Goal: Task Accomplishment & Management: Manage account settings

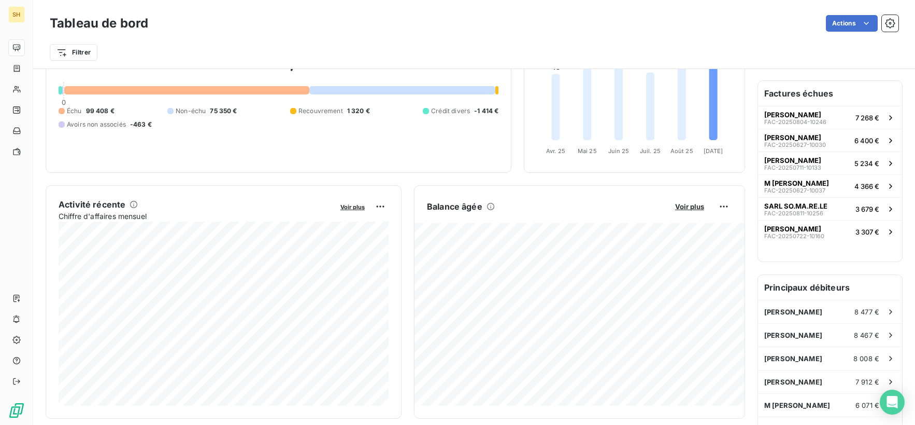
scroll to position [117, 0]
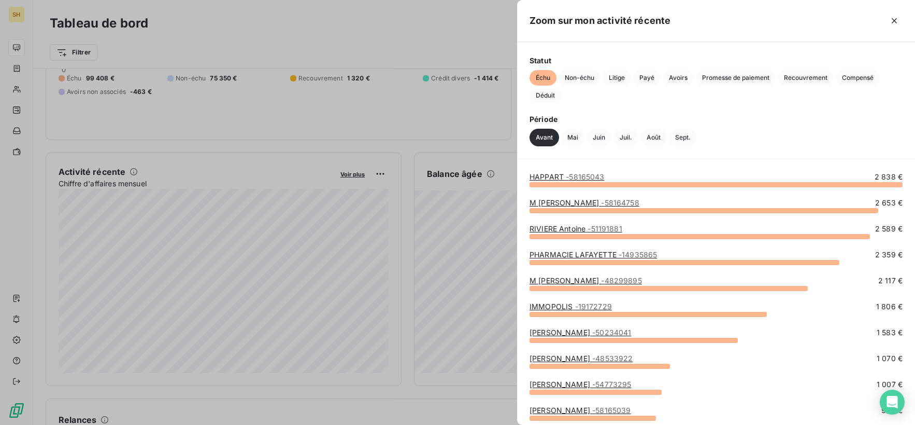
click at [548, 173] on link "HAPPART - 58165043" at bounding box center [567, 176] width 75 height 9
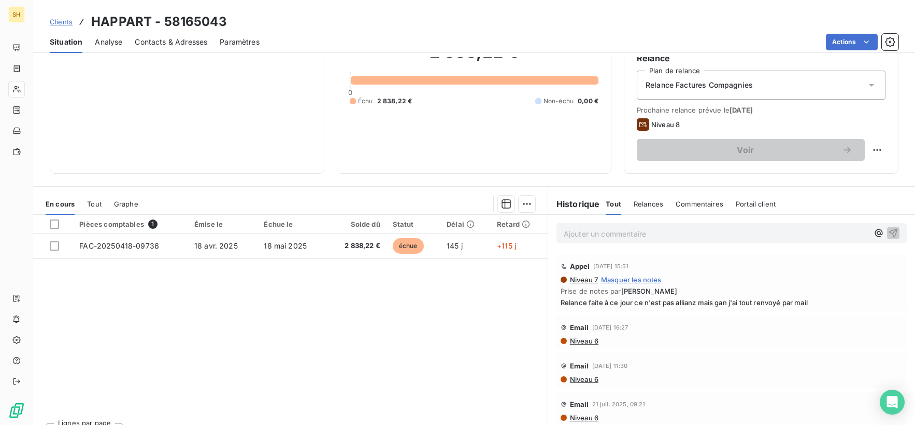
click at [868, 142] on div "Voir" at bounding box center [761, 150] width 249 height 22
click at [871, 146] on html "SH Clients HAPPART - 58165043 Situation Analyse Contacts & Adresses Paramètres …" at bounding box center [457, 212] width 915 height 425
click at [828, 181] on div "Replanifier cette action" at bounding box center [834, 172] width 101 height 25
click at [822, 174] on div "Replanifier cette action" at bounding box center [834, 172] width 93 height 17
select select "8"
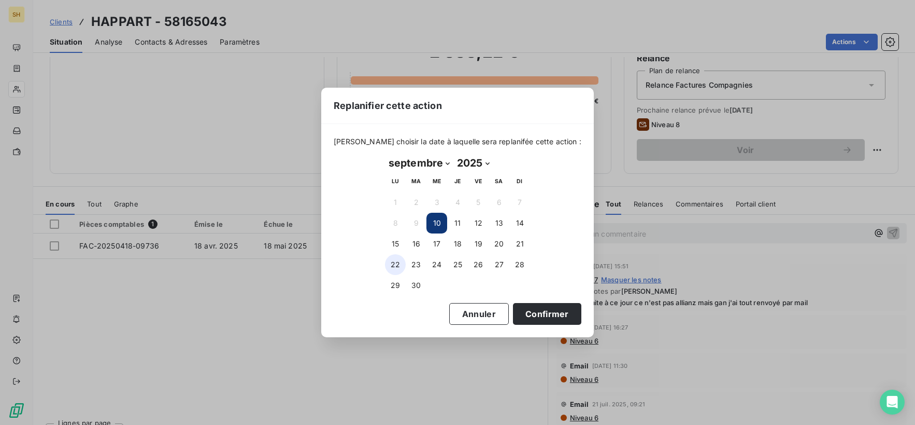
click at [397, 270] on button "22" at bounding box center [395, 264] width 21 height 21
click at [540, 321] on button "Confirmer" at bounding box center [547, 314] width 68 height 22
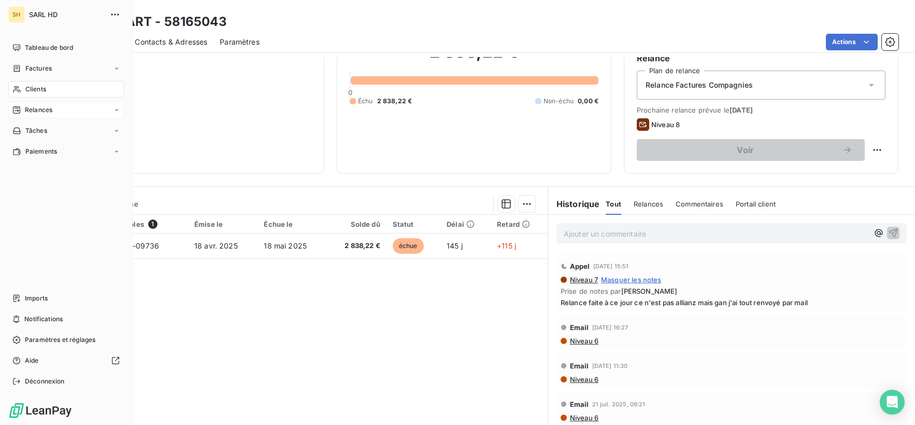
click at [39, 112] on span "Relances" at bounding box center [38, 109] width 27 height 9
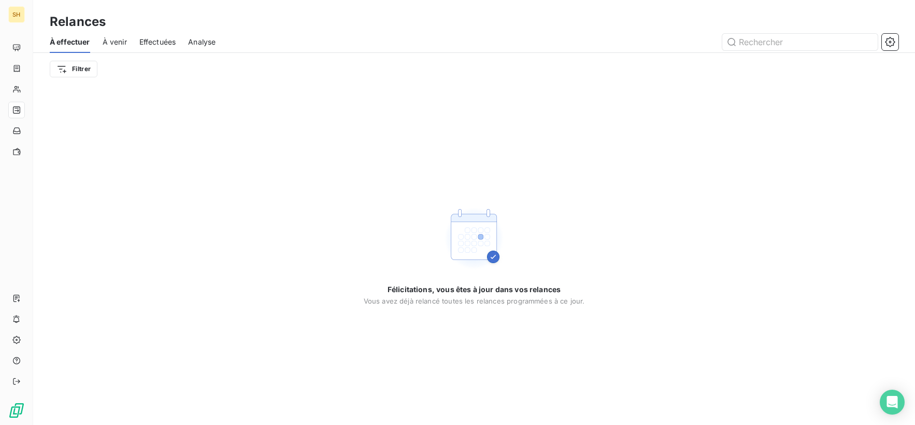
click at [120, 38] on span "À venir" at bounding box center [115, 42] width 24 height 10
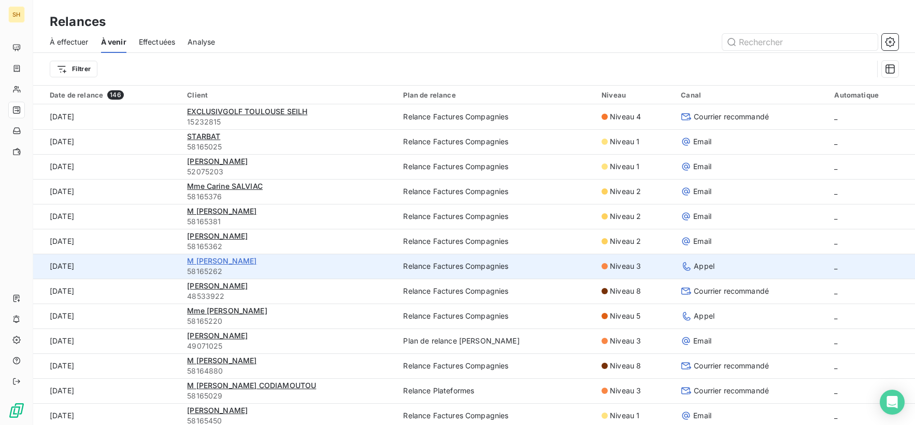
click at [227, 261] on span "M [PERSON_NAME]" at bounding box center [221, 260] width 69 height 9
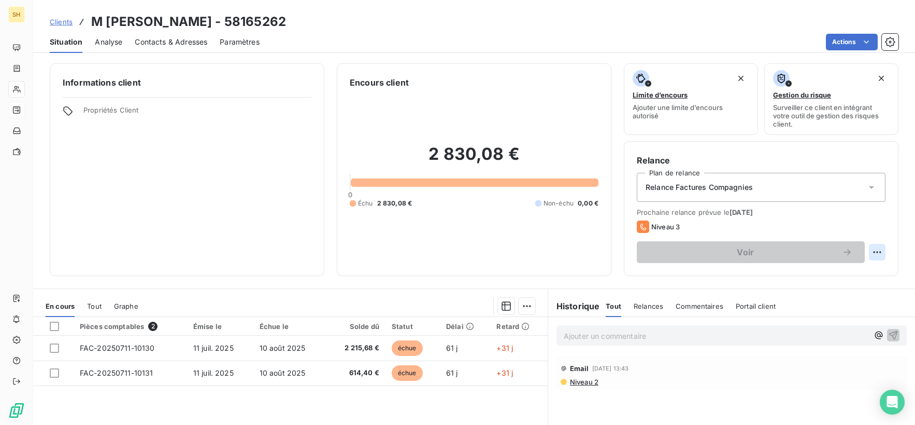
click at [879, 252] on html "SH Clients M [PERSON_NAME] - 58165262 Situation Analyse Contacts & Adresses Par…" at bounding box center [457, 212] width 915 height 425
click at [869, 272] on div "Replanifier cette action" at bounding box center [834, 274] width 93 height 17
select select "8"
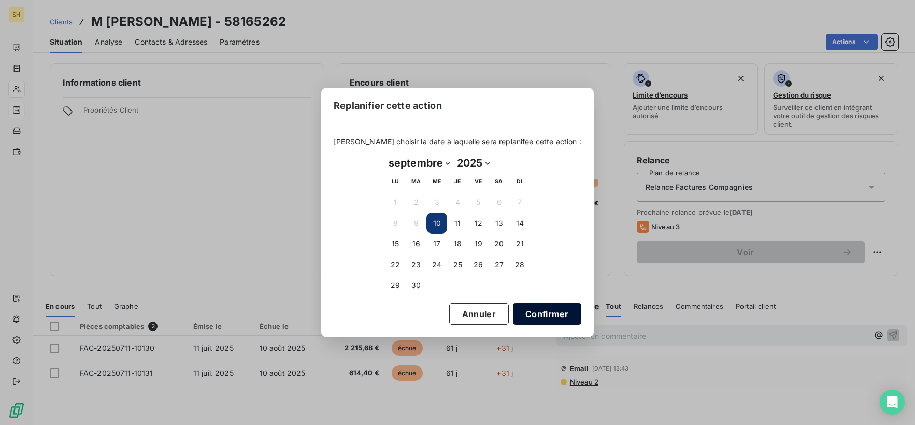
click at [523, 304] on button "Confirmer" at bounding box center [547, 314] width 68 height 22
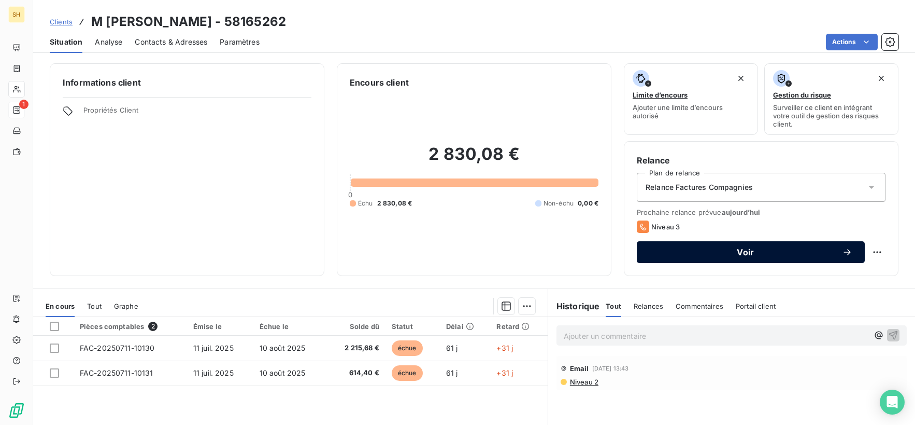
click at [711, 258] on button "Voir" at bounding box center [751, 252] width 228 height 22
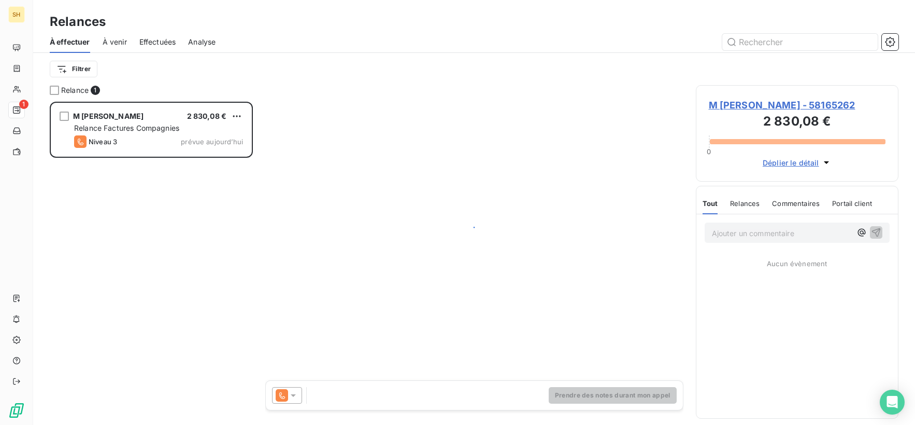
scroll to position [323, 203]
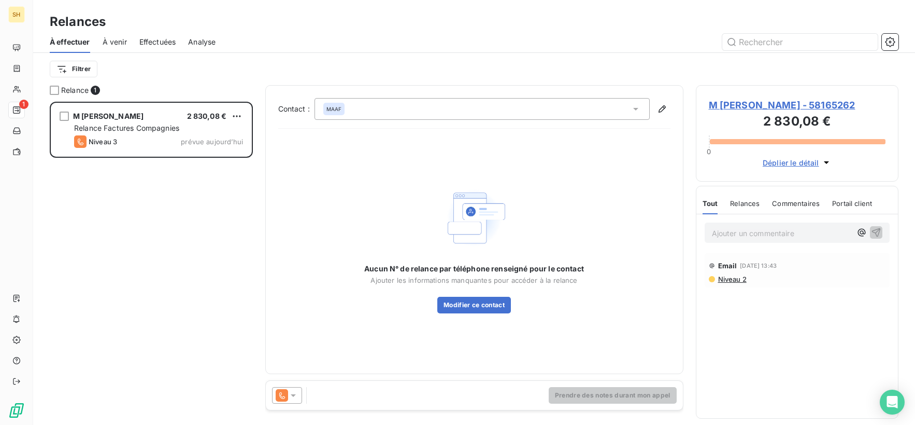
click at [299, 397] on div at bounding box center [287, 395] width 30 height 17
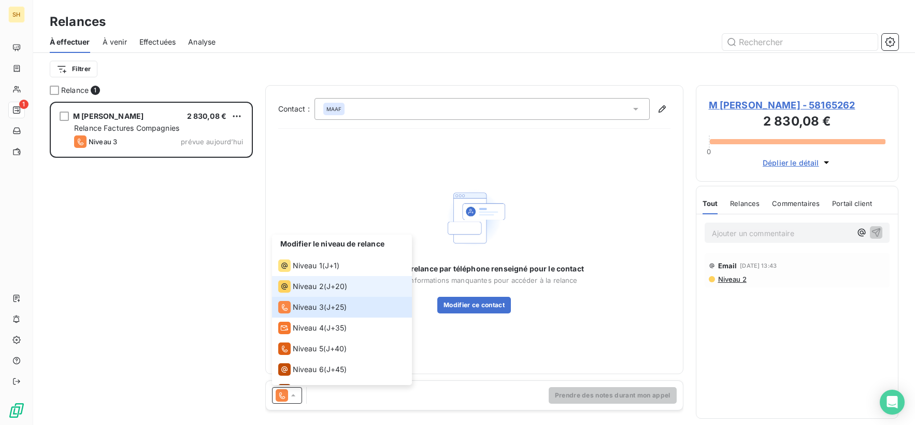
click at [303, 283] on span "Niveau 2" at bounding box center [308, 286] width 31 height 10
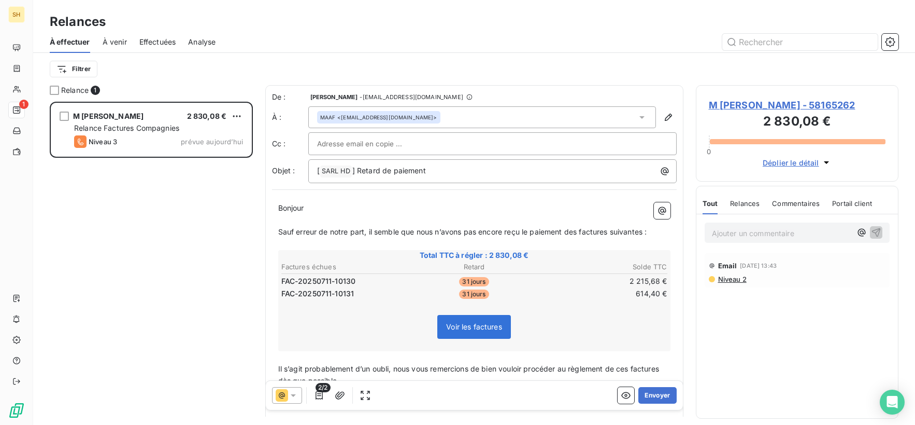
click at [735, 277] on span "Niveau 2" at bounding box center [732, 279] width 30 height 8
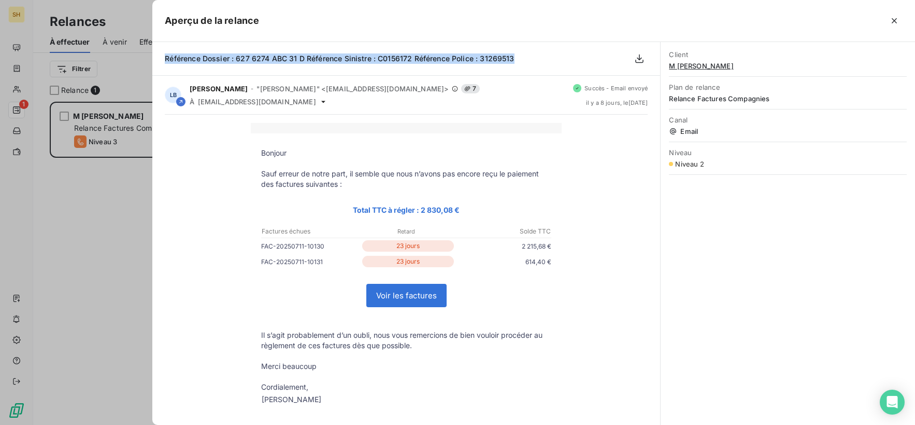
drag, startPoint x: 520, startPoint y: 59, endPoint x: 159, endPoint y: 56, distance: 361.3
click at [159, 56] on div "Référence Dossier : 627 6274 ABC 31 D Référence Sinistre : C0156172 Référence P…" at bounding box center [406, 59] width 508 height 34
copy span "Référence Dossier : 627 6274 ABC 31 D Référence Sinistre : C0156172 Référence P…"
click at [899, 18] on icon "button" at bounding box center [894, 21] width 10 height 10
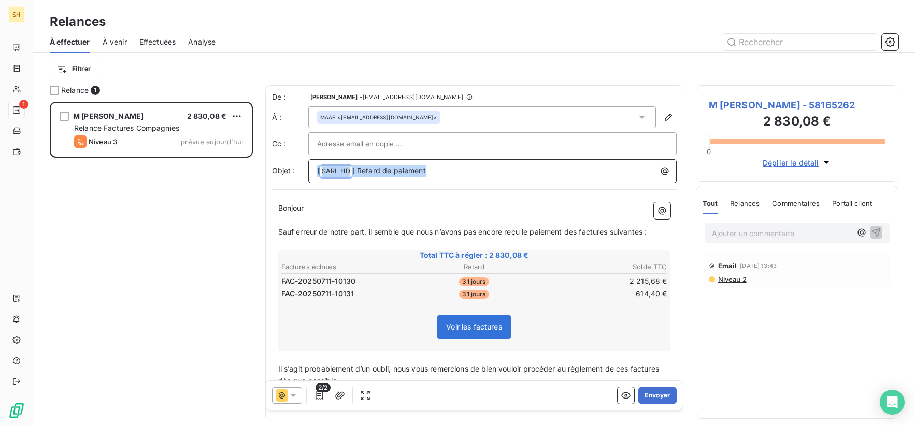
drag, startPoint x: 439, startPoint y: 173, endPoint x: 291, endPoint y: 163, distance: 148.0
click at [284, 165] on div "Objet : [ SARL HD ﻿ ] Retard de paiement" at bounding box center [474, 171] width 405 height 24
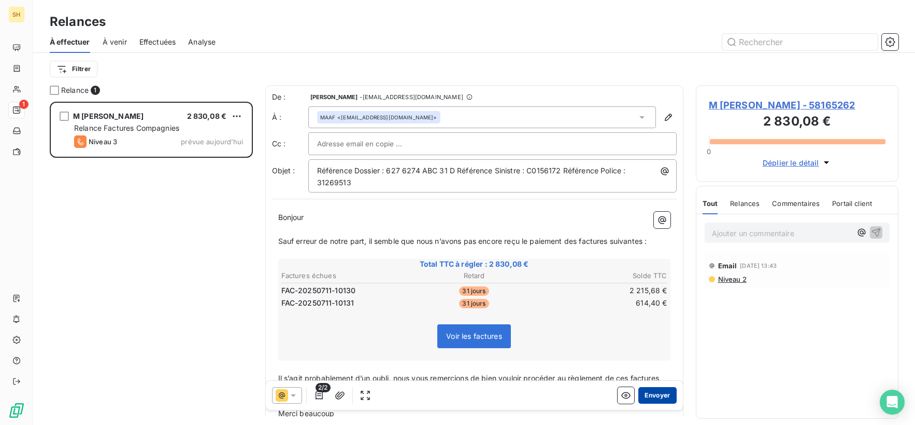
click at [663, 395] on button "Envoyer" at bounding box center [658, 395] width 38 height 17
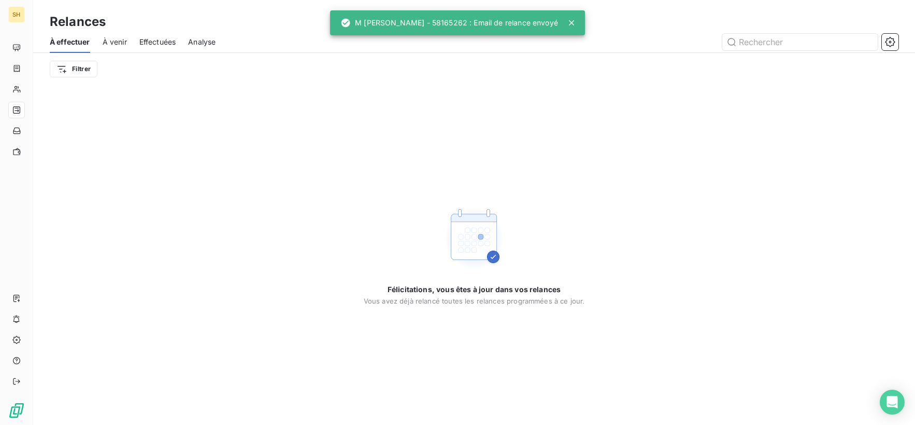
click at [114, 38] on span "À venir" at bounding box center [115, 42] width 24 height 10
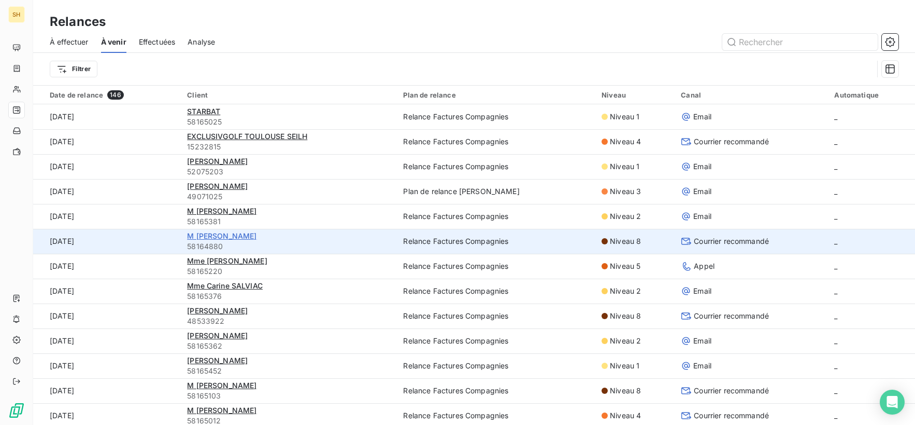
click at [215, 238] on span "M [PERSON_NAME]" at bounding box center [221, 235] width 69 height 9
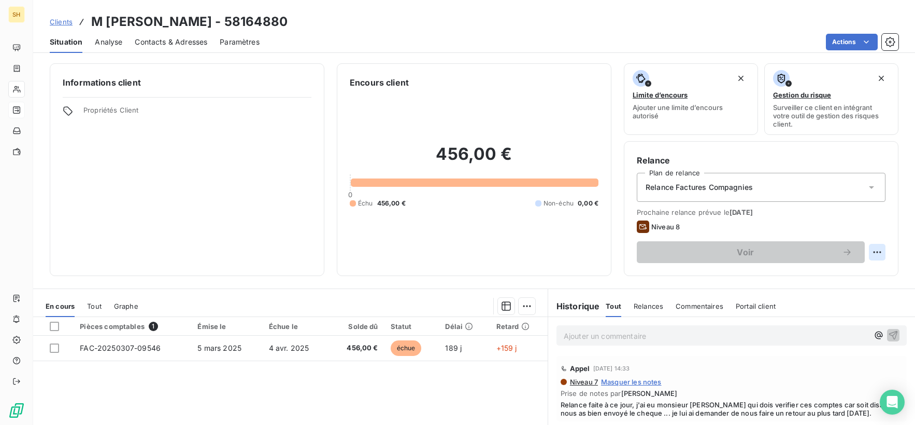
click at [875, 250] on html "SH Clients M [PERSON_NAME] - 58164880 Situation Analyse Contacts & Adresses Par…" at bounding box center [457, 212] width 915 height 425
click at [859, 271] on div "Replanifier cette action" at bounding box center [834, 274] width 93 height 17
select select "8"
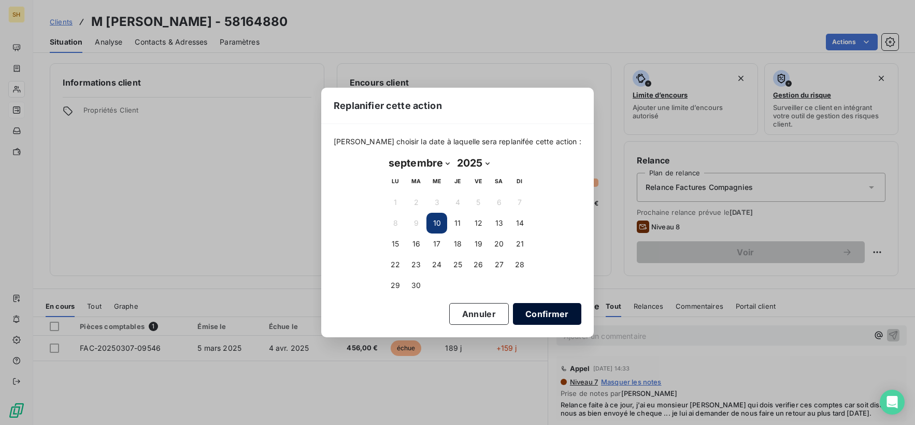
click at [549, 310] on button "Confirmer" at bounding box center [547, 314] width 68 height 22
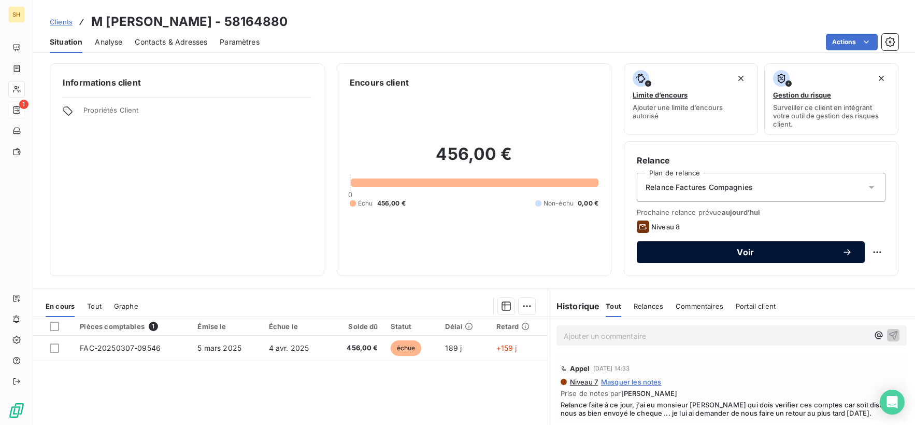
click at [787, 257] on button "Voir" at bounding box center [751, 252] width 228 height 22
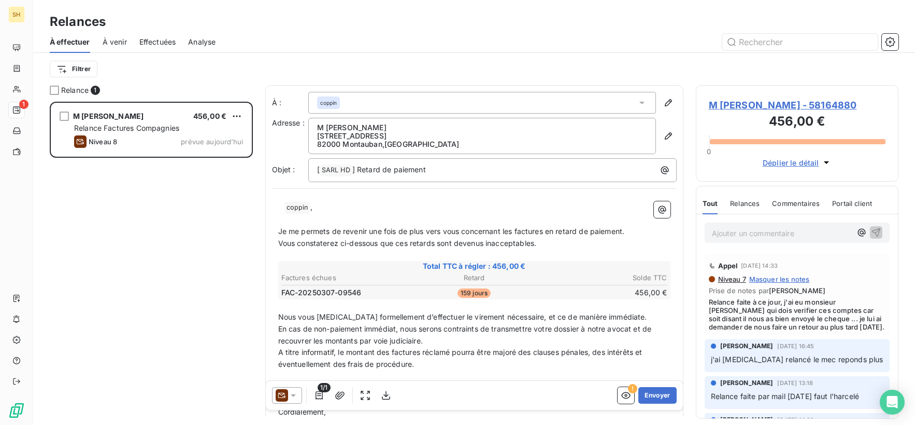
scroll to position [1, 0]
click at [282, 394] on icon at bounding box center [282, 395] width 12 height 12
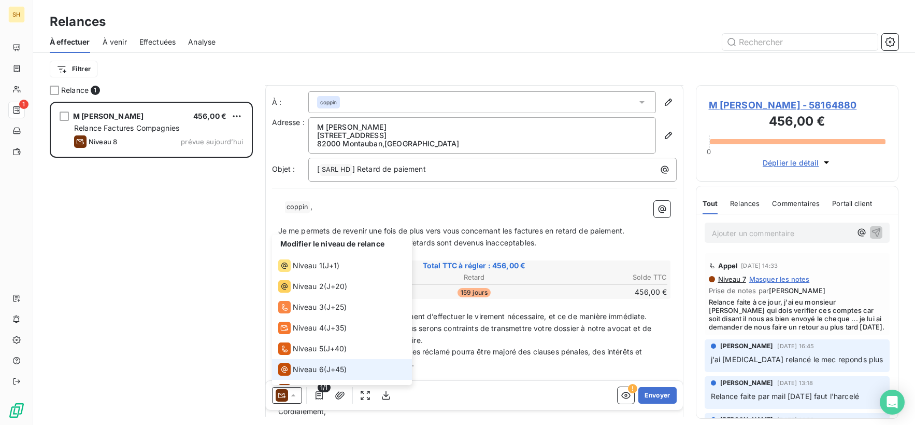
scroll to position [36, 0]
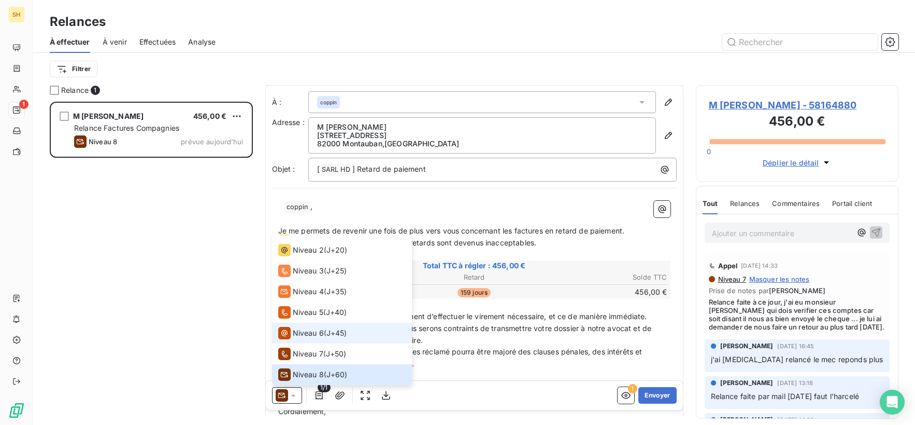
click at [310, 333] on span "Niveau 6" at bounding box center [308, 333] width 31 height 10
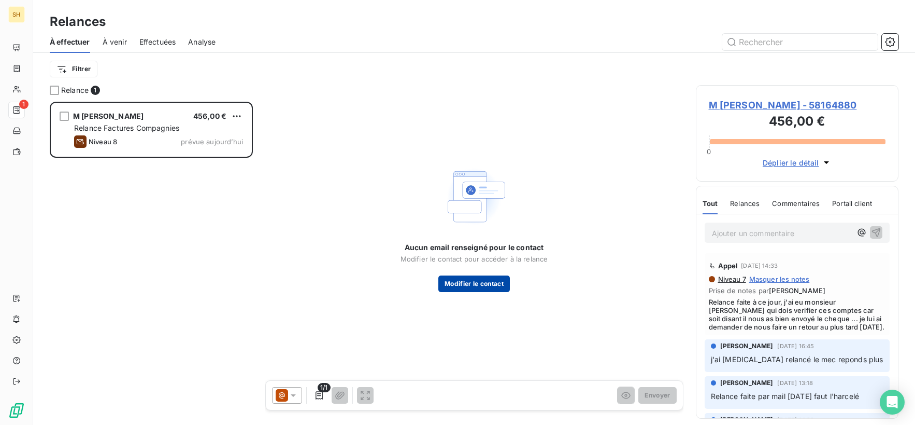
click at [469, 283] on button "Modifier le contact" at bounding box center [475, 283] width 72 height 17
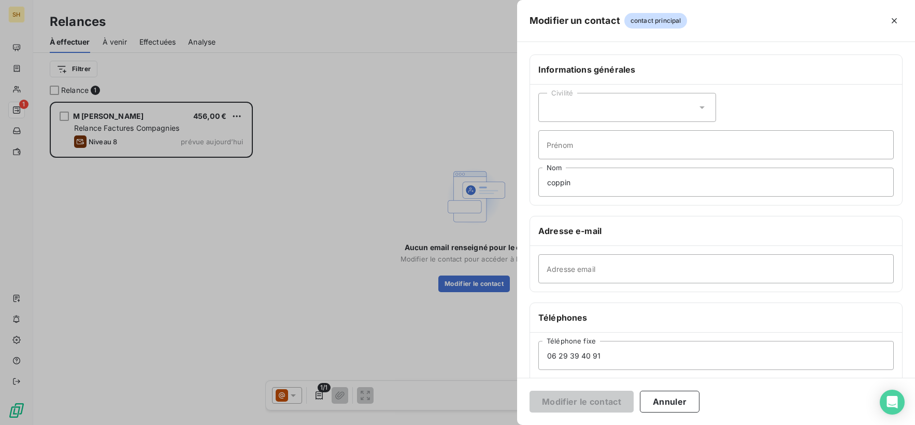
drag, startPoint x: 173, startPoint y: 164, endPoint x: 417, endPoint y: 156, distance: 244.3
click at [173, 164] on div at bounding box center [457, 212] width 915 height 425
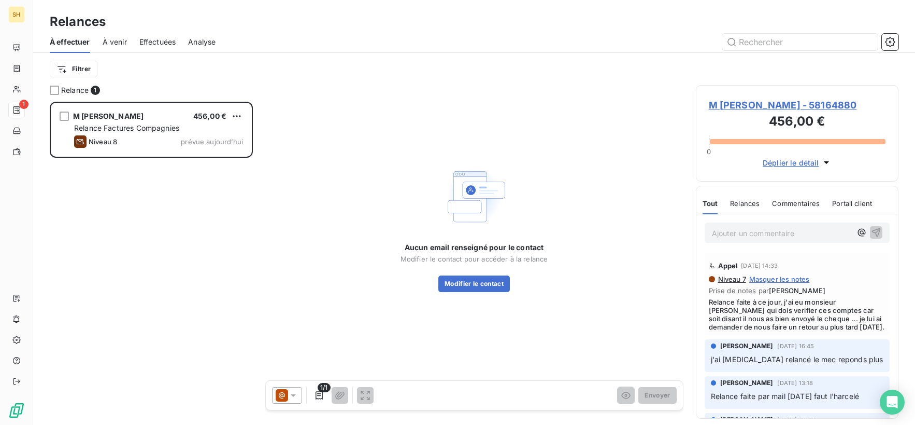
click at [776, 101] on span "M [PERSON_NAME] - 58164880" at bounding box center [797, 105] width 177 height 14
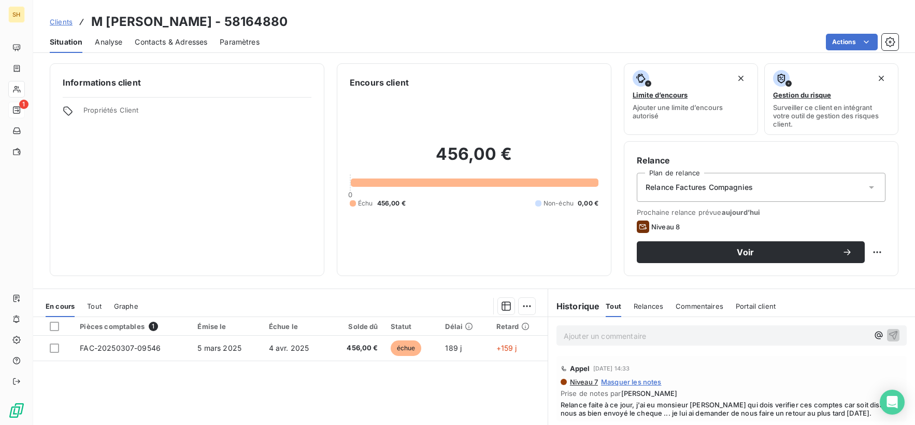
click at [174, 44] on span "Contacts & Adresses" at bounding box center [171, 42] width 73 height 10
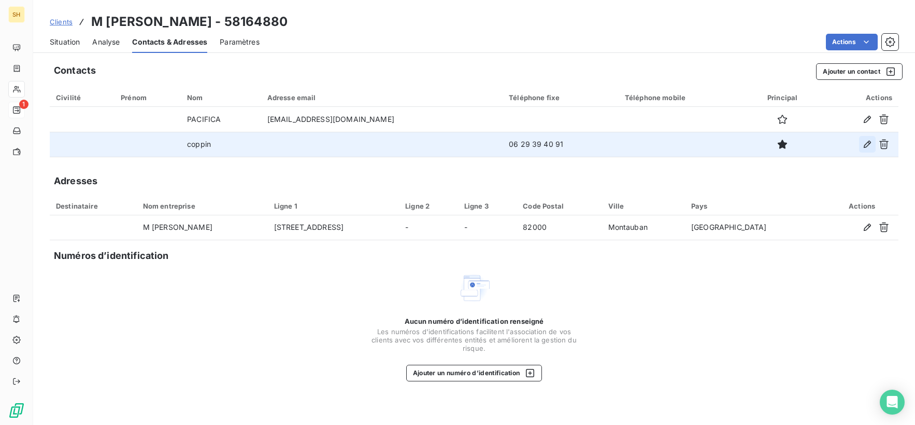
click at [859, 148] on button "button" at bounding box center [867, 144] width 17 height 17
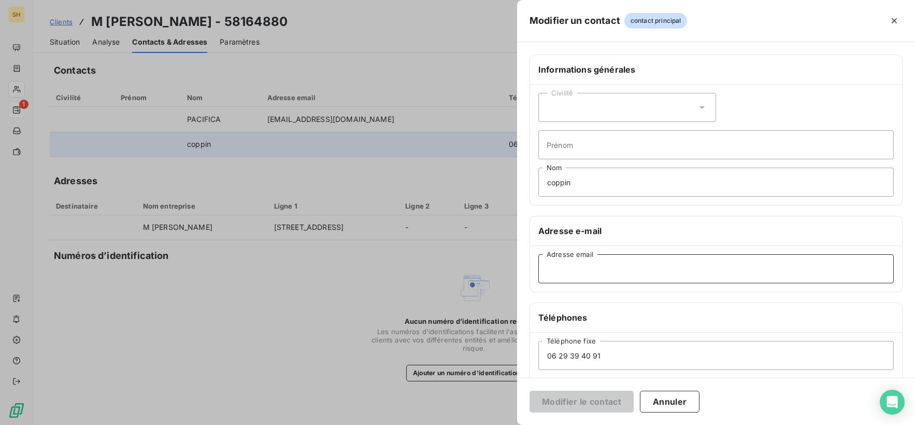
paste input "[EMAIL_ADDRESS][PERSON_NAME][DOMAIN_NAME]"
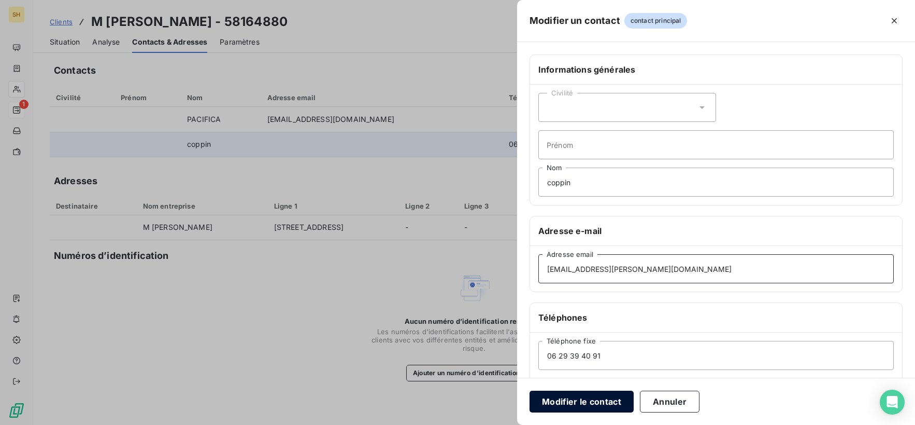
type input "[EMAIL_ADDRESS][PERSON_NAME][DOMAIN_NAME]"
click at [583, 393] on button "Modifier le contact" at bounding box center [582, 401] width 104 height 22
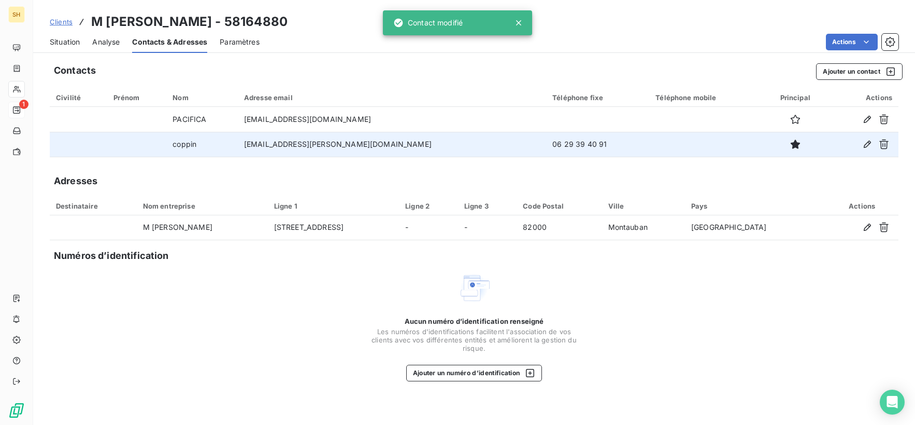
click at [65, 40] on span "Situation" at bounding box center [65, 42] width 30 height 10
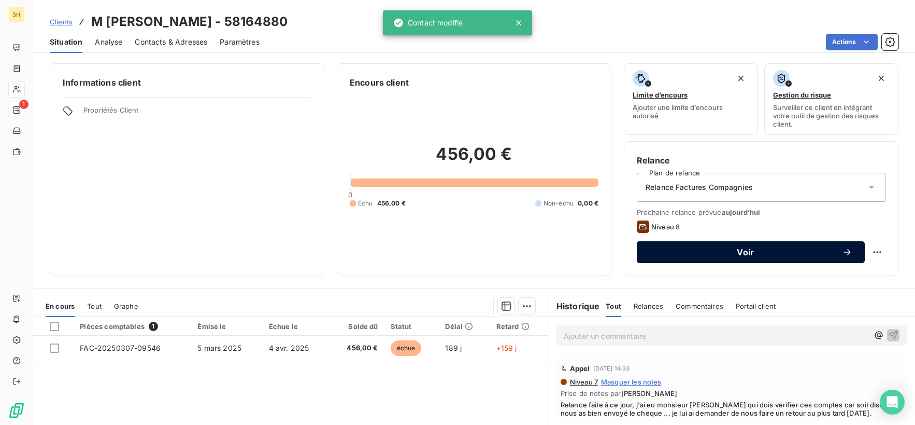
click at [824, 251] on span "Voir" at bounding box center [745, 252] width 193 height 8
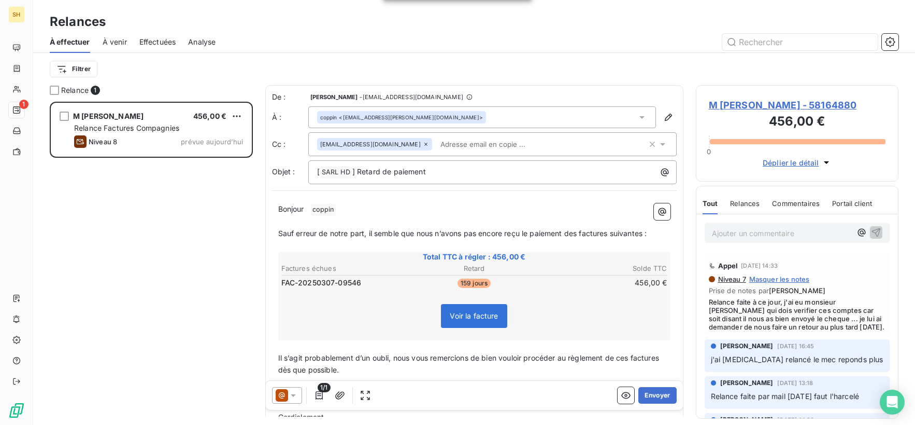
scroll to position [323, 203]
click at [653, 142] on icon "button" at bounding box center [652, 144] width 10 height 10
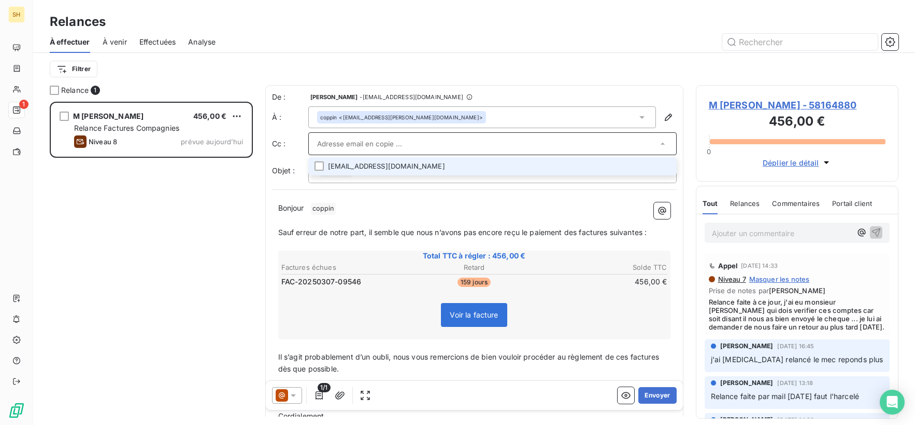
click at [487, 209] on p "Bonjour ﻿ coppin ﻿ ﻿" at bounding box center [474, 208] width 392 height 12
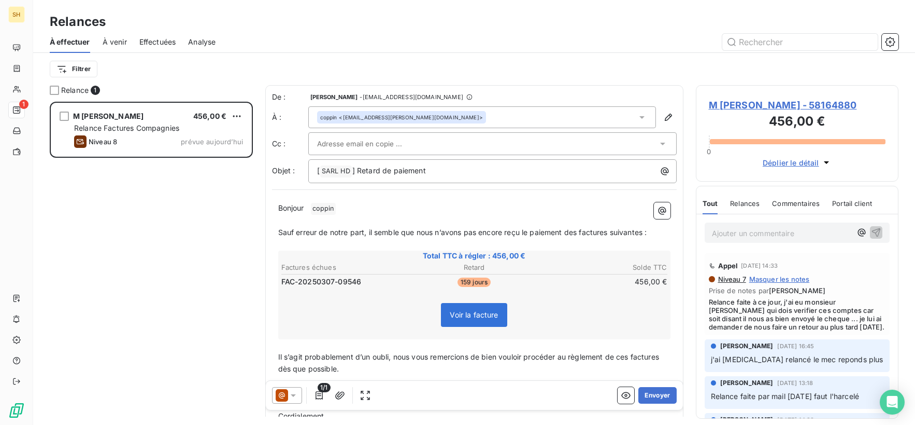
click at [292, 397] on icon at bounding box center [293, 395] width 10 height 10
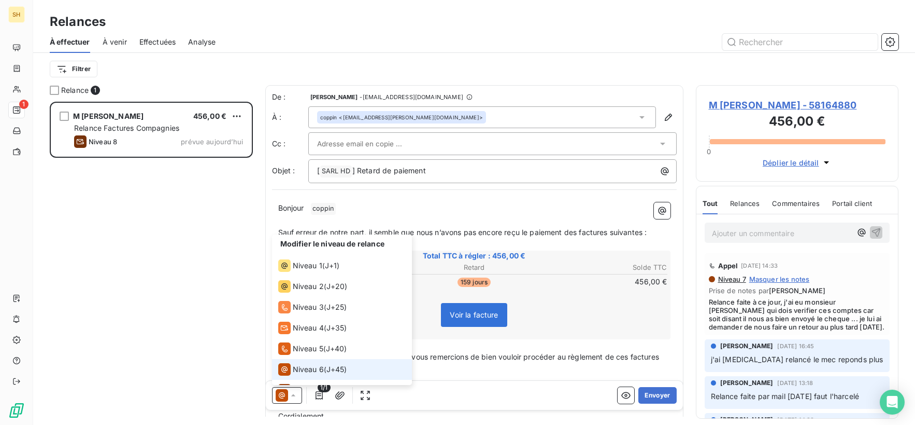
click at [292, 397] on icon at bounding box center [293, 395] width 10 height 10
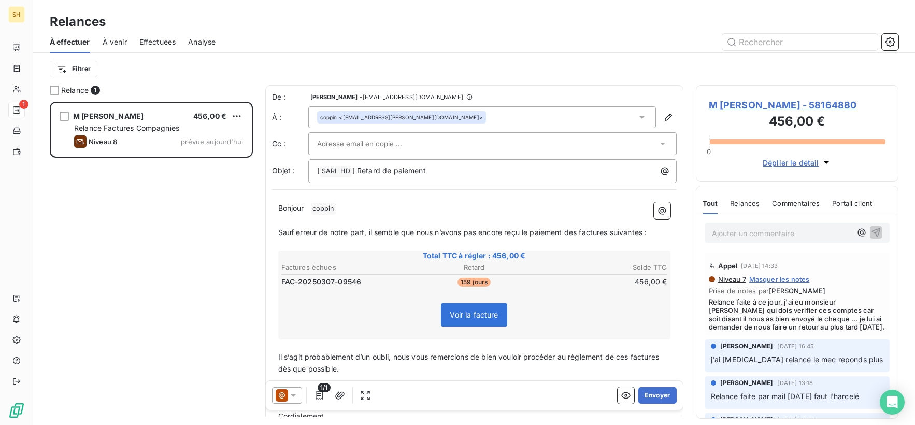
drag, startPoint x: 452, startPoint y: 177, endPoint x: 343, endPoint y: 174, distance: 108.9
click at [343, 174] on div "[ SARL HD ﻿ ] Retard de paiement" at bounding box center [492, 171] width 369 height 24
click at [376, 212] on p "Bonjour ﻿ coppin ﻿ ﻿" at bounding box center [474, 208] width 392 height 12
click at [579, 230] on span "Sauf erreur de notre part, il semble que nous n’avons pas encore reçu le paieme…" at bounding box center [462, 231] width 369 height 9
click at [614, 230] on span "Sauf erreur de notre part, il semble que nous n’avons pas encore reçu le paieme…" at bounding box center [464, 231] width 373 height 9
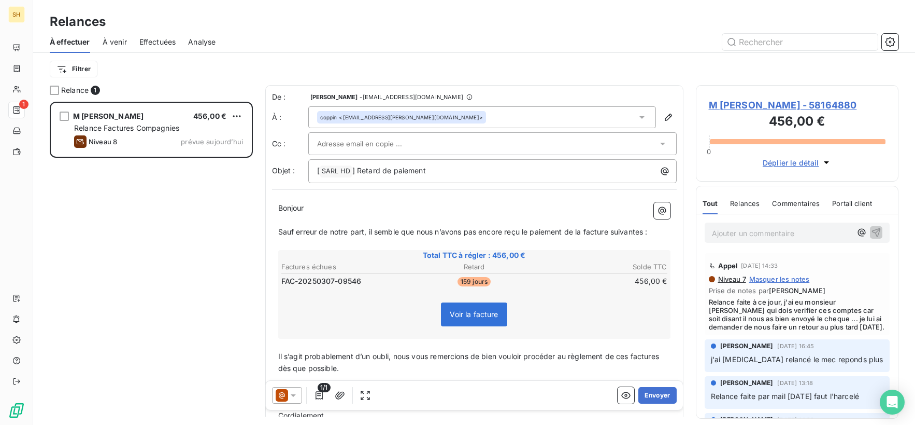
click at [644, 232] on span "Sauf erreur de notre part, il semble que nous n’avons pas encore reçu le paieme…" at bounding box center [463, 231] width 370 height 9
click at [645, 232] on span "Sauf erreur de notre part, il semble que nous n’avons pas encore reçu le paieme…" at bounding box center [463, 231] width 370 height 9
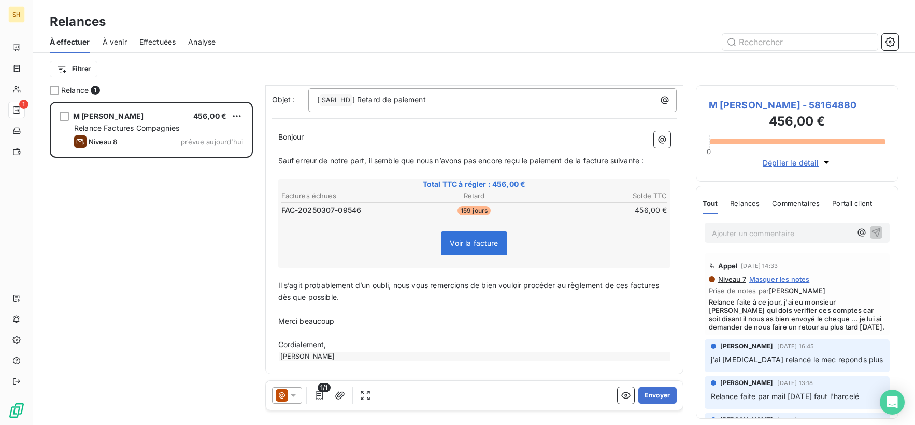
click at [631, 286] on span "Il s’agit probablement d’un oubli, nous vous remercions de bien vouloir procéde…" at bounding box center [470, 290] width 384 height 21
click at [668, 283] on span "Il s’agit probablement d’un oubli, nous vous remercions de bien vouloir procéde…" at bounding box center [472, 290] width 389 height 21
click at [658, 398] on button "Envoyer" at bounding box center [658, 395] width 38 height 17
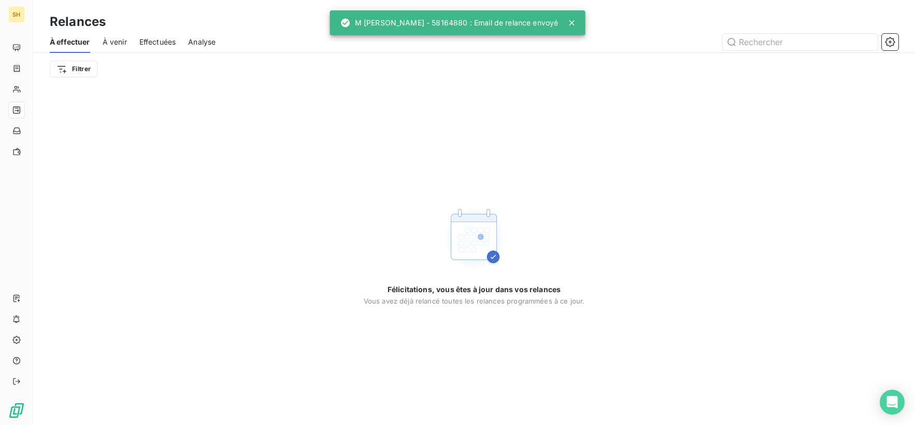
click at [129, 42] on div "À effectuer À venir Effectuées Analyse" at bounding box center [474, 42] width 882 height 22
click at [112, 41] on span "À venir" at bounding box center [115, 42] width 24 height 10
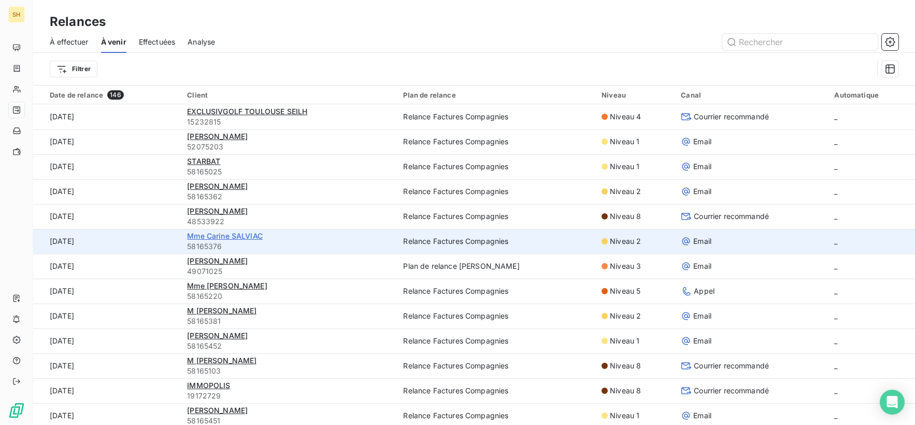
click at [222, 236] on span "Mme Carine SALVIAC" at bounding box center [225, 235] width 76 height 9
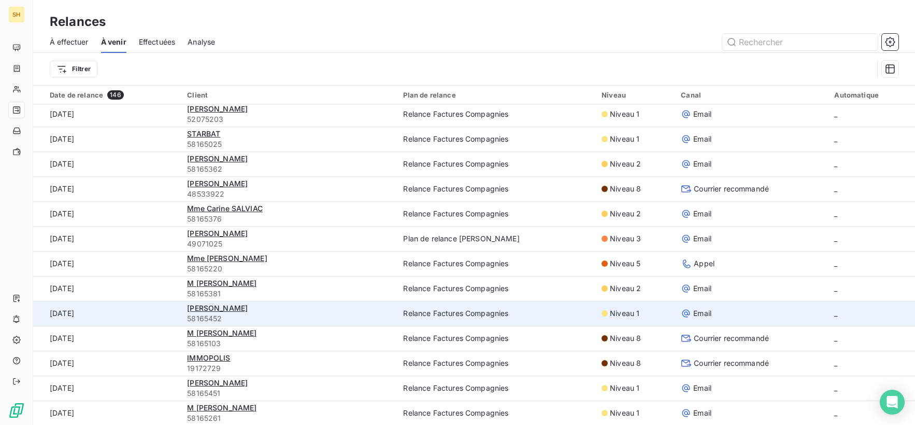
scroll to position [47, 0]
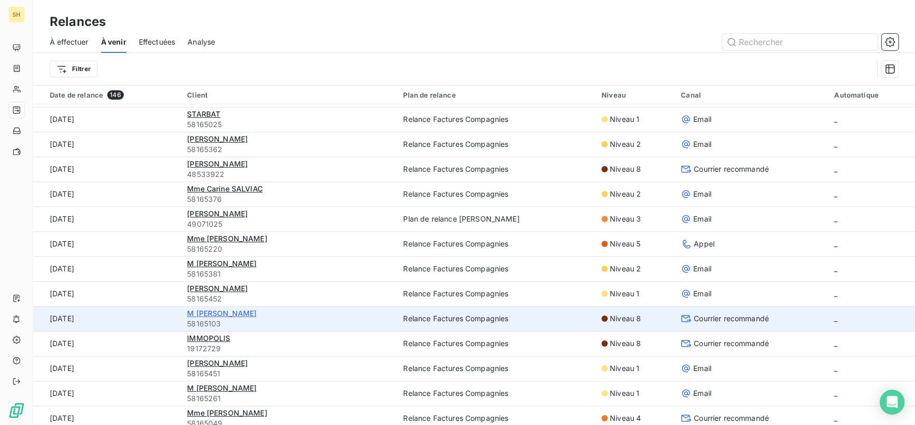
click at [238, 314] on span "M [PERSON_NAME]" at bounding box center [221, 312] width 69 height 9
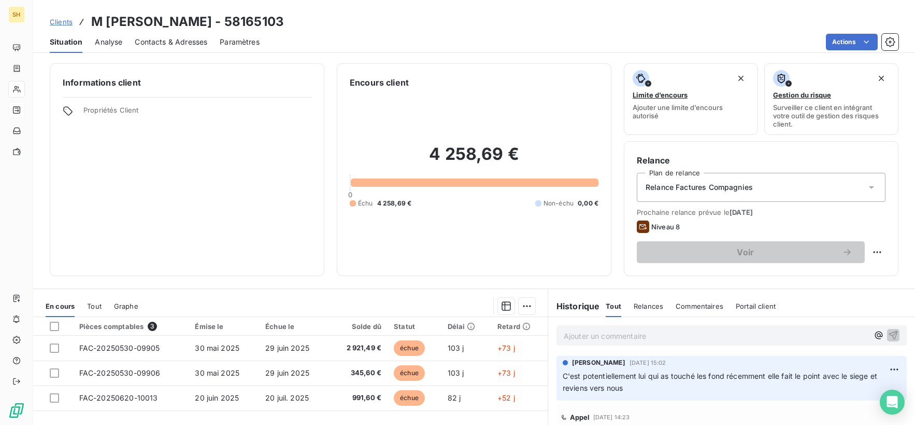
click at [163, 31] on div "Contacts & Adresses" at bounding box center [171, 42] width 73 height 22
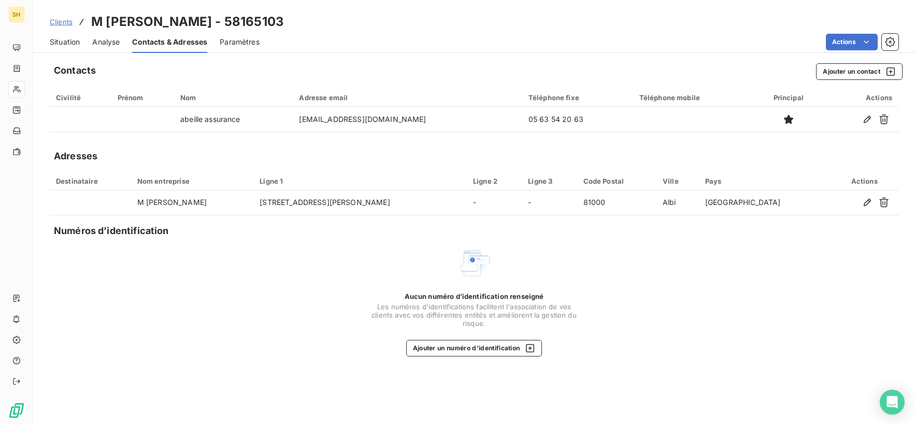
click at [64, 39] on span "Situation" at bounding box center [65, 42] width 30 height 10
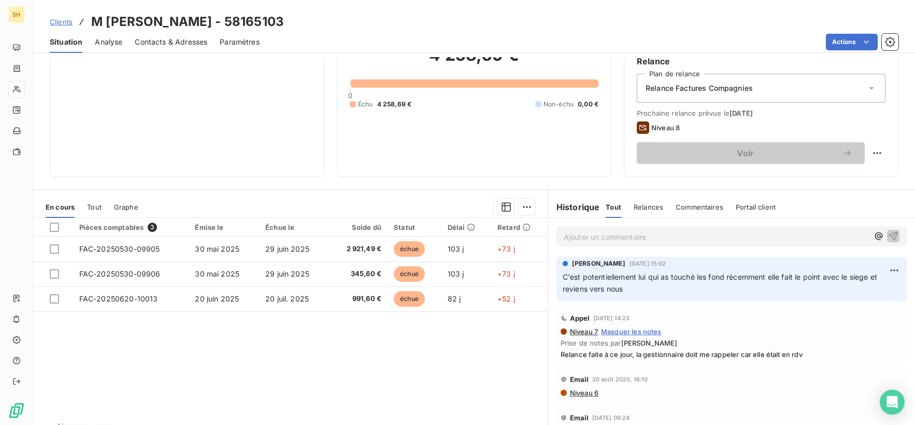
scroll to position [123, 0]
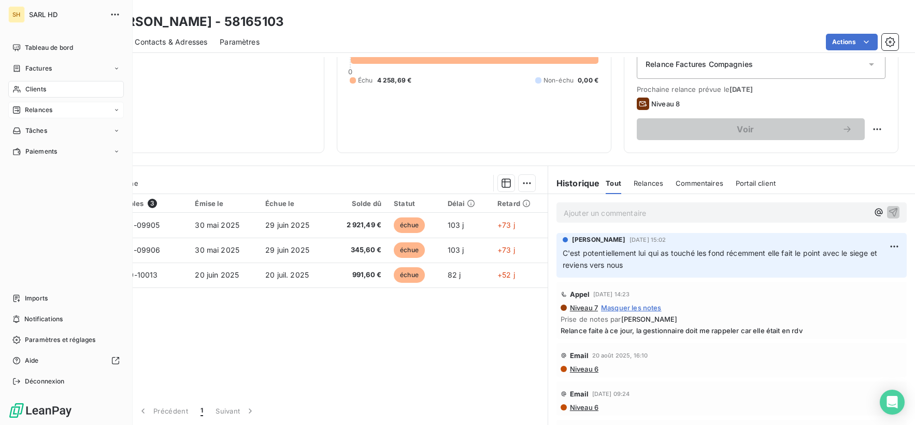
click at [69, 108] on div "Relances" at bounding box center [66, 110] width 116 height 17
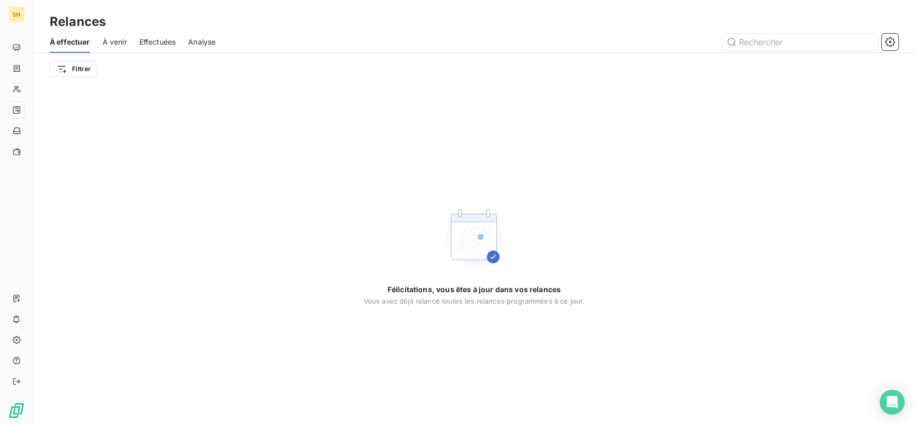
click at [116, 42] on span "À venir" at bounding box center [115, 42] width 24 height 10
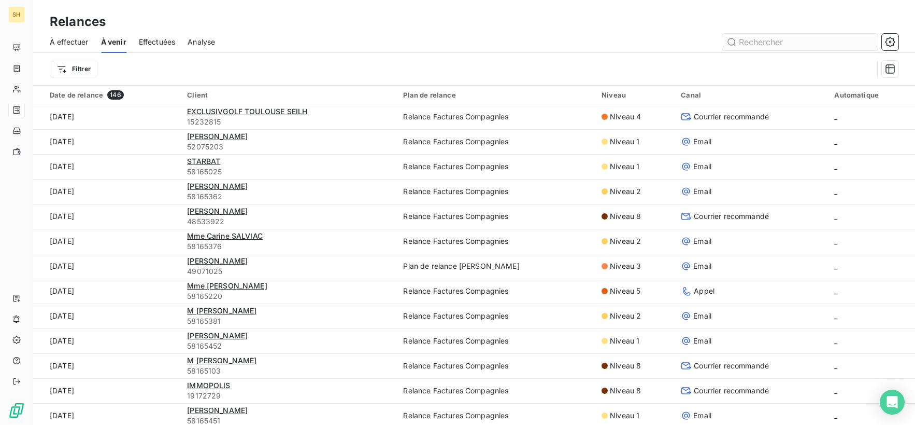
click at [751, 47] on input "text" at bounding box center [801, 42] width 156 height 17
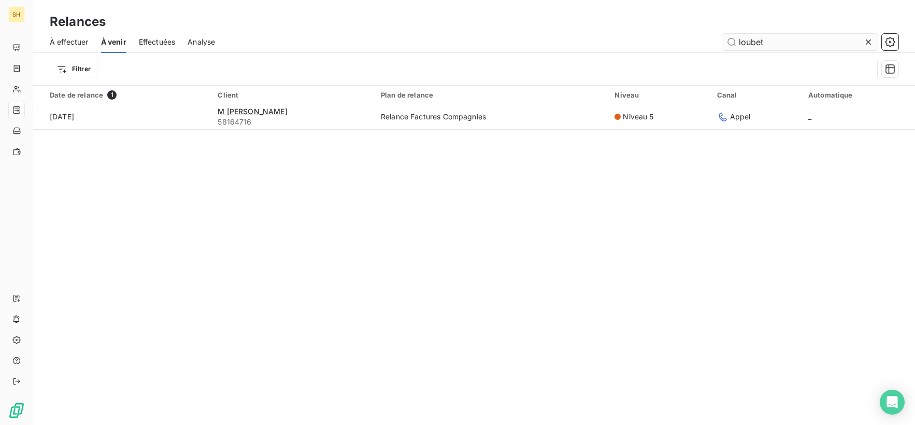
type input "loubet"
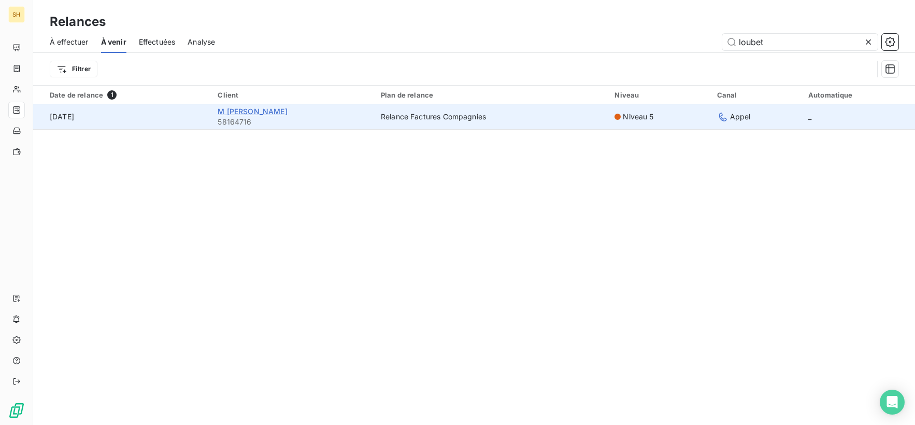
click at [242, 110] on span "M [PERSON_NAME]" at bounding box center [252, 111] width 69 height 9
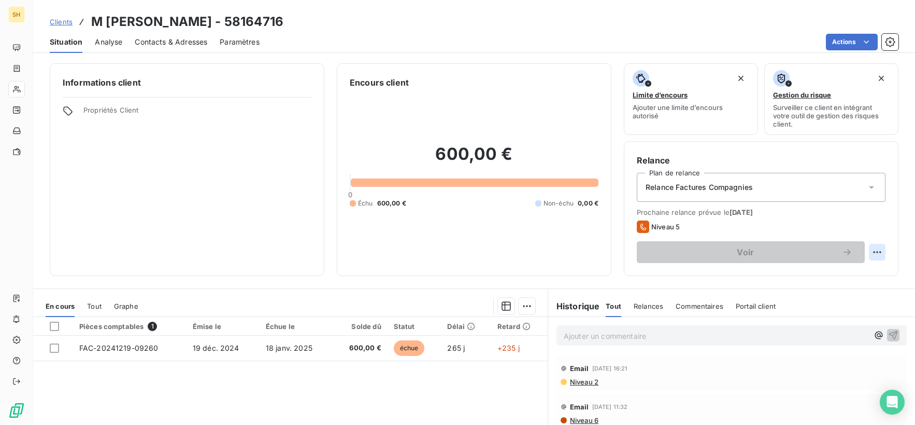
click at [881, 248] on html "SH Clients M [PERSON_NAME] - 58164716 Situation Analyse Contacts & Adresses Par…" at bounding box center [457, 212] width 915 height 425
click at [837, 272] on div "Replanifier cette action" at bounding box center [834, 274] width 93 height 17
select select "8"
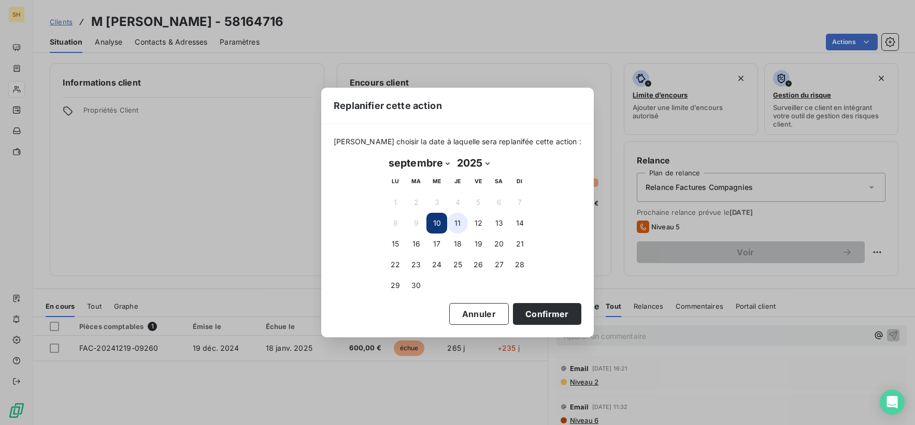
click at [463, 219] on button "11" at bounding box center [457, 223] width 21 height 21
click at [533, 307] on button "Confirmer" at bounding box center [547, 314] width 68 height 22
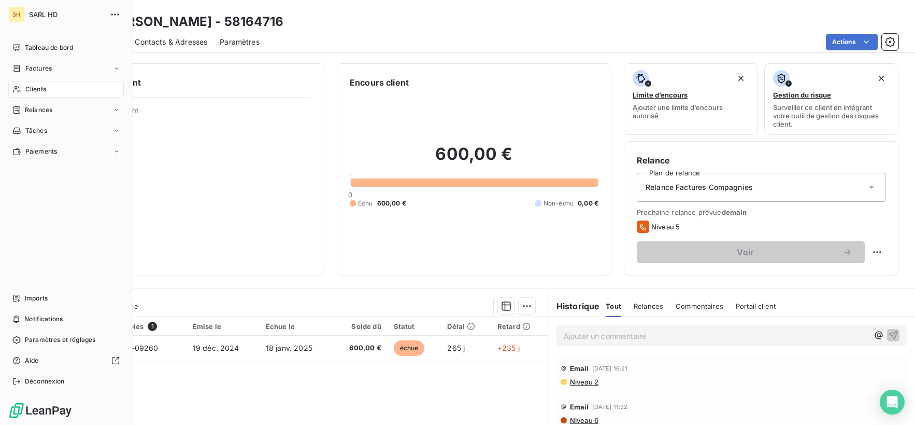
click at [53, 88] on div "Clients" at bounding box center [66, 89] width 116 height 17
click at [44, 102] on div "Relances" at bounding box center [66, 110] width 116 height 17
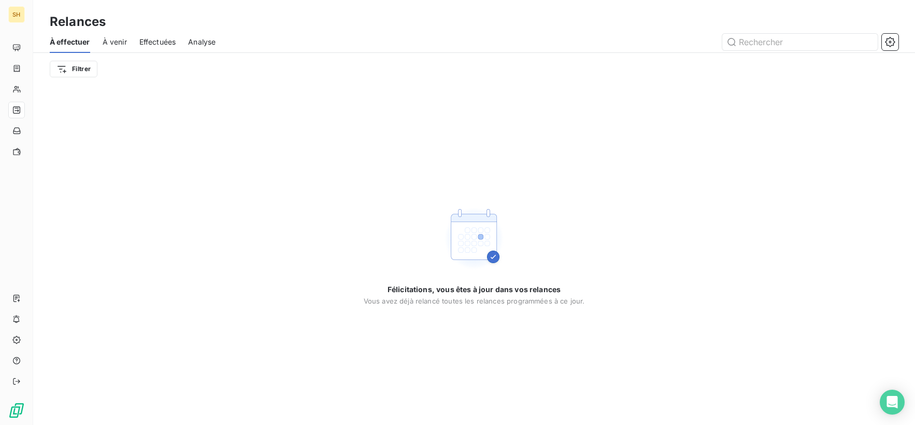
click at [128, 41] on div "À effectuer À venir Effectuées Analyse" at bounding box center [474, 42] width 882 height 22
click at [119, 42] on span "À venir" at bounding box center [115, 42] width 24 height 10
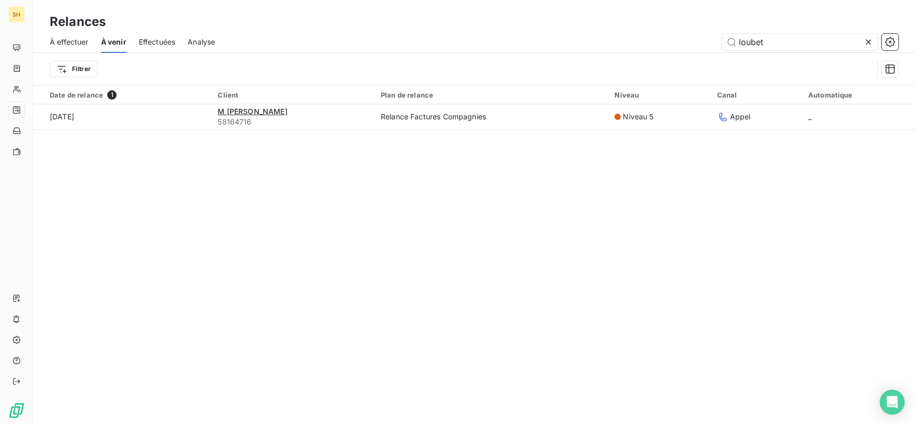
click at [870, 39] on icon at bounding box center [869, 42] width 10 height 10
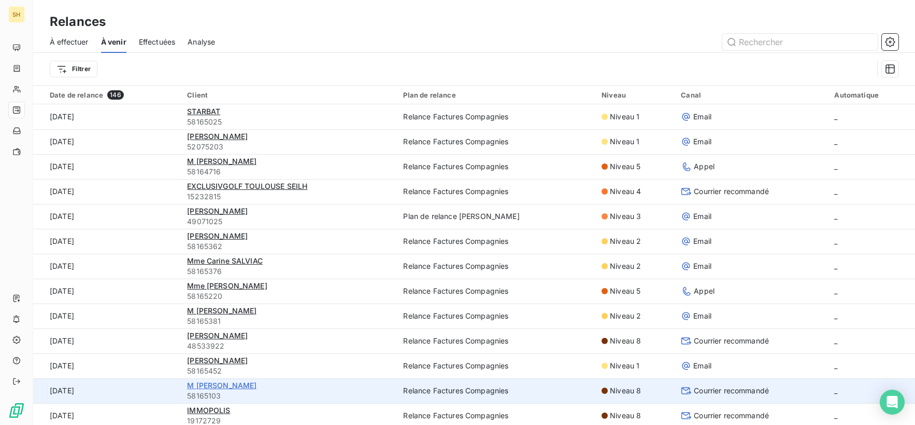
click at [239, 385] on span "M [PERSON_NAME]" at bounding box center [221, 384] width 69 height 9
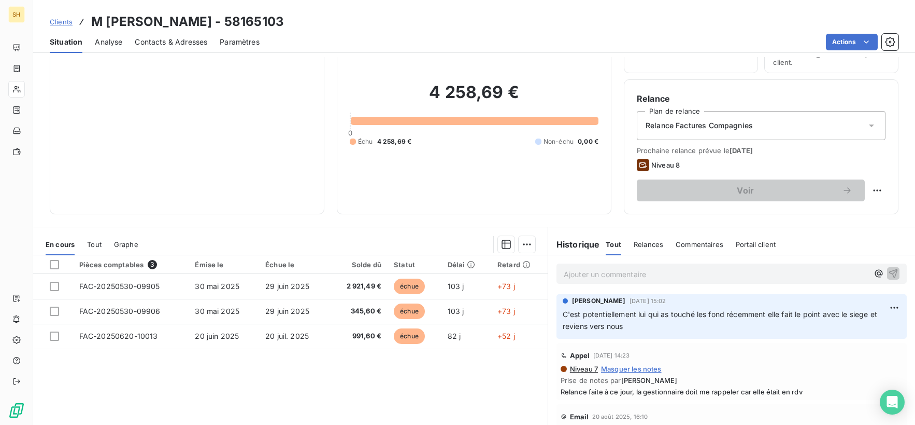
scroll to position [62, 0]
drag, startPoint x: 210, startPoint y: 20, endPoint x: 109, endPoint y: 20, distance: 101.6
click at [109, 20] on h3 "M [PERSON_NAME] - 58165103" at bounding box center [187, 21] width 193 height 19
copy h3 "[PERSON_NAME]"
click at [283, 131] on div "Informations client Propriétés Client" at bounding box center [187, 107] width 275 height 213
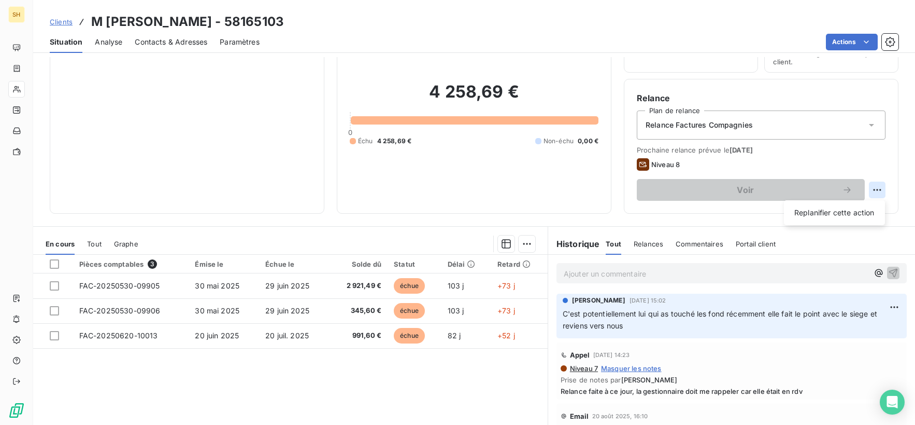
click at [882, 187] on html "SH Clients M [PERSON_NAME] - 58165103 Situation Analyse Contacts & Adresses Par…" at bounding box center [457, 212] width 915 height 425
click at [842, 205] on div "Replanifier cette action" at bounding box center [834, 212] width 93 height 17
select select "8"
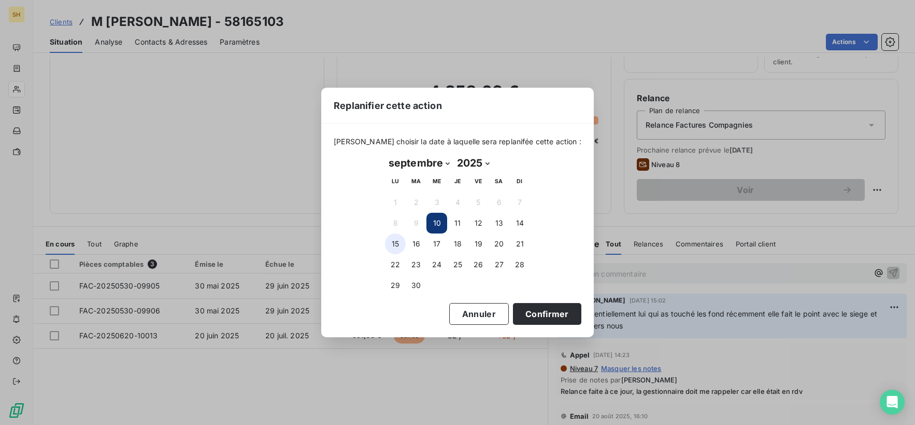
click at [392, 245] on button "15" at bounding box center [395, 243] width 21 height 21
click at [530, 314] on button "Confirmer" at bounding box center [547, 314] width 68 height 22
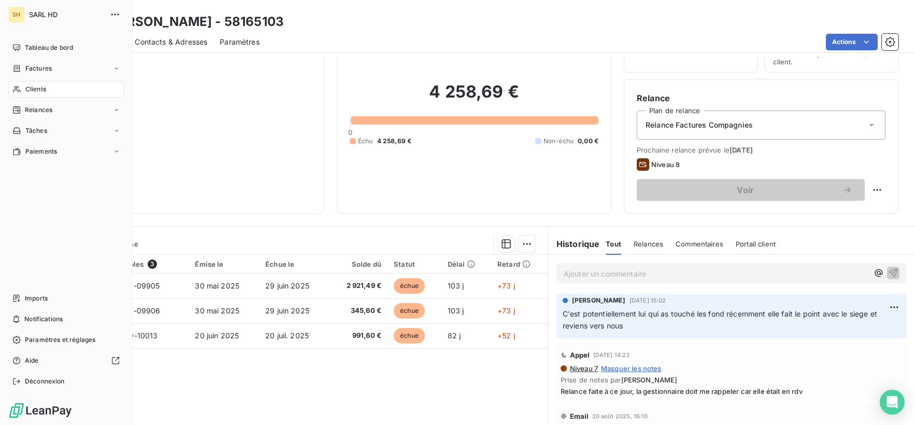
click at [49, 108] on span "Relances" at bounding box center [38, 109] width 27 height 9
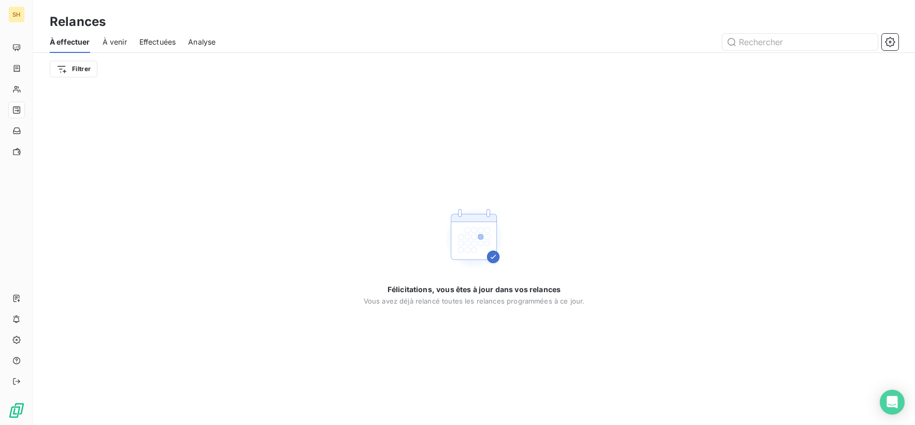
click at [116, 41] on span "À venir" at bounding box center [115, 42] width 24 height 10
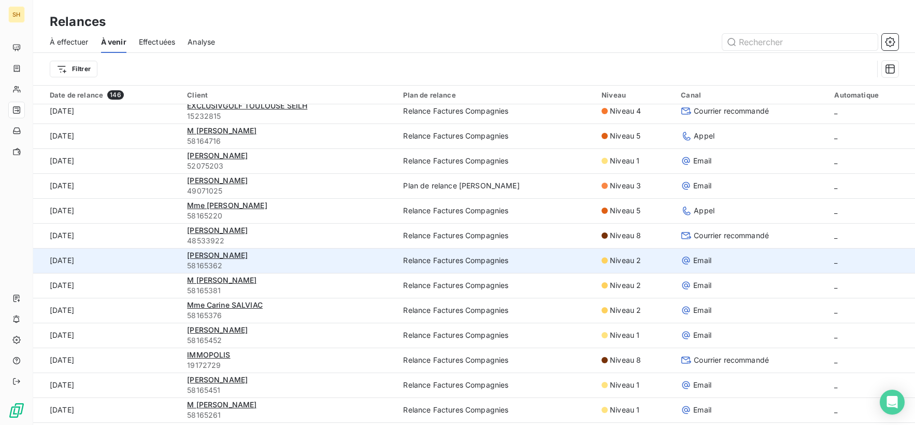
scroll to position [38, 0]
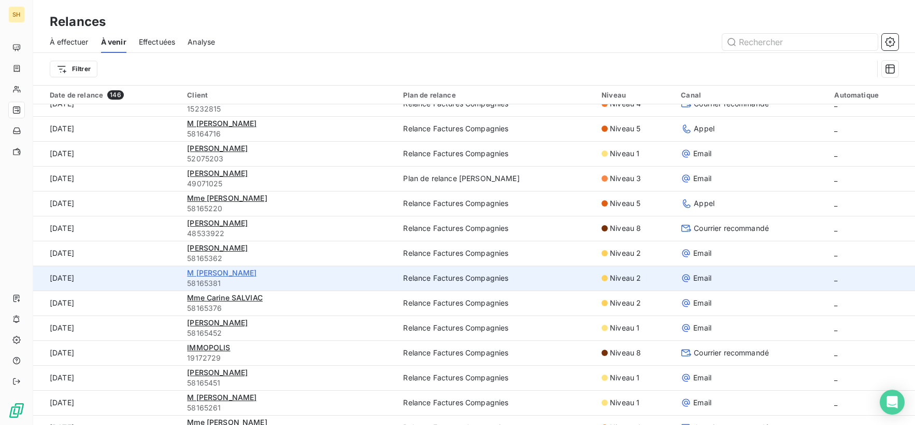
click at [222, 274] on span "M [PERSON_NAME]" at bounding box center [221, 272] width 69 height 9
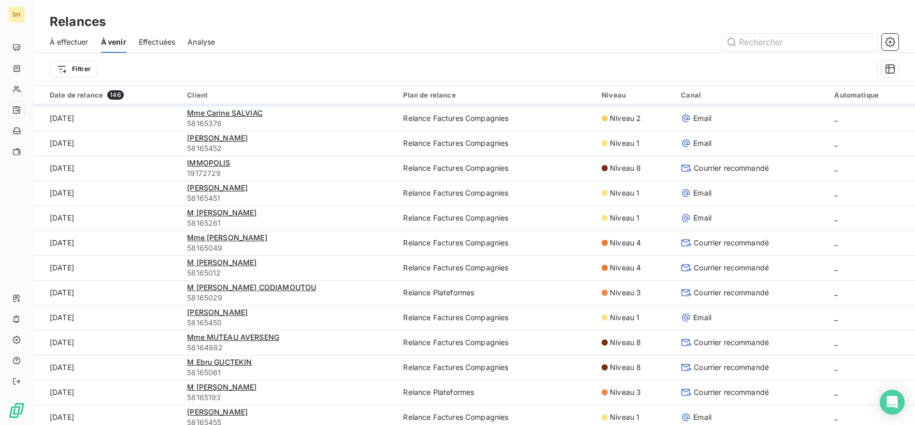
scroll to position [224, 0]
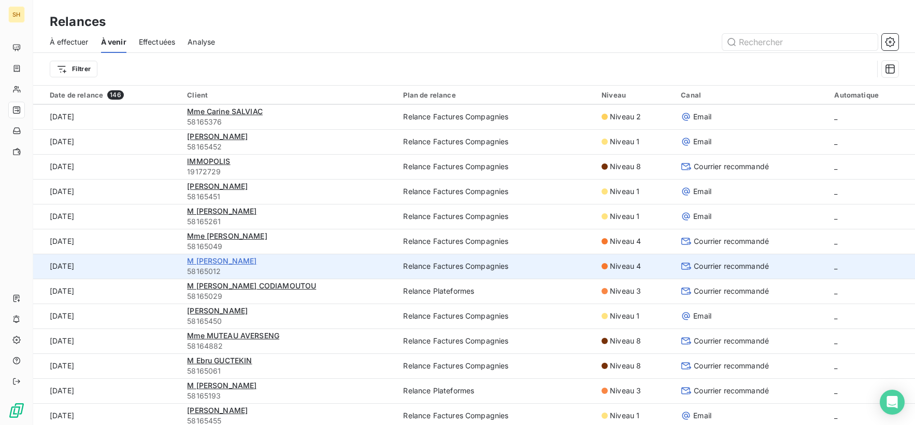
click at [246, 261] on span "M [PERSON_NAME]" at bounding box center [221, 260] width 69 height 9
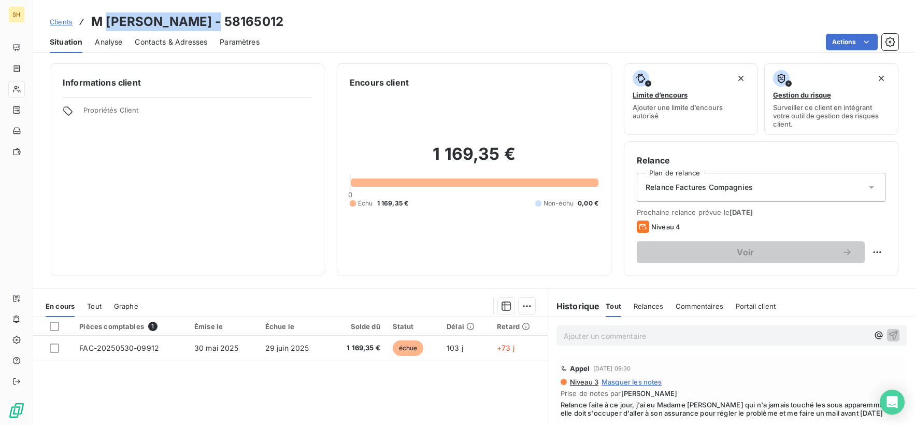
drag, startPoint x: 216, startPoint y: 17, endPoint x: 107, endPoint y: 18, distance: 108.9
click at [107, 18] on h3 "M [PERSON_NAME] - 58165012" at bounding box center [187, 21] width 192 height 19
copy h3 "[PERSON_NAME]"
click at [219, 134] on div "Informations client Propriétés Client" at bounding box center [187, 169] width 275 height 213
click at [880, 249] on html "SH Clients M [PERSON_NAME] - 58165012 Situation Analyse Contacts & Adresses Par…" at bounding box center [457, 212] width 915 height 425
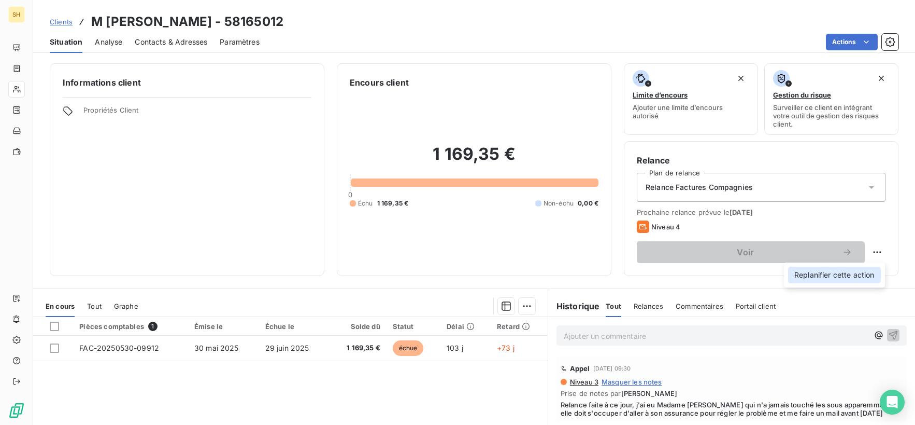
click at [872, 269] on div "Replanifier cette action" at bounding box center [834, 274] width 93 height 17
select select "8"
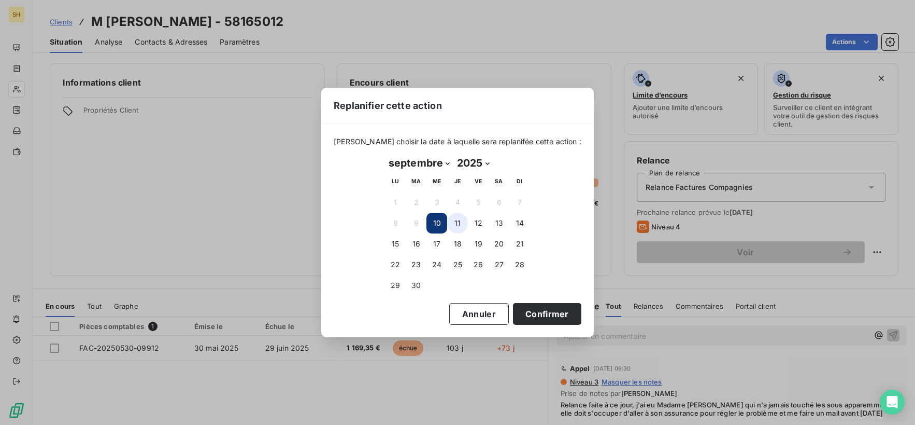
click at [461, 219] on button "11" at bounding box center [457, 223] width 21 height 21
click at [544, 322] on button "Confirmer" at bounding box center [547, 314] width 68 height 22
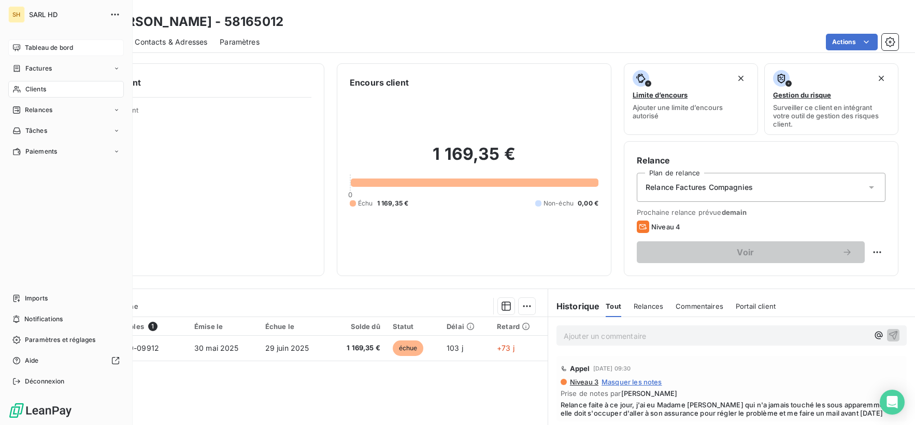
click at [11, 48] on div "Tableau de bord" at bounding box center [66, 47] width 116 height 17
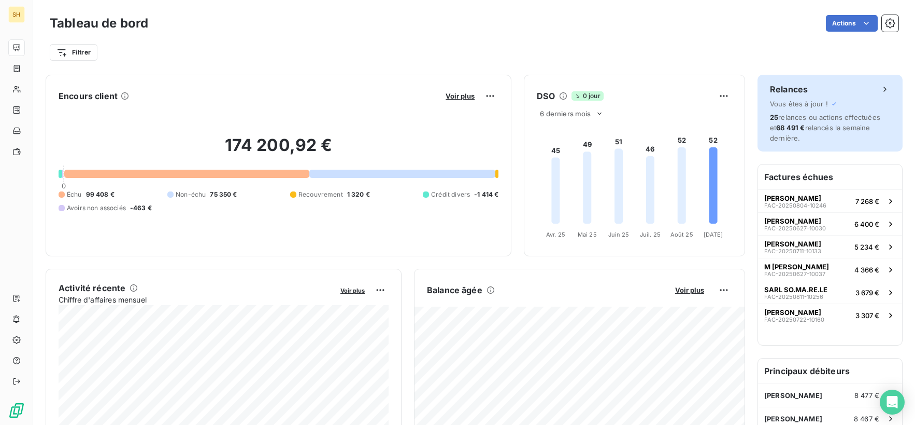
click at [839, 119] on span "25 relances ou actions effectuées et 68 491 € relancés la semaine dernière." at bounding box center [825, 127] width 110 height 29
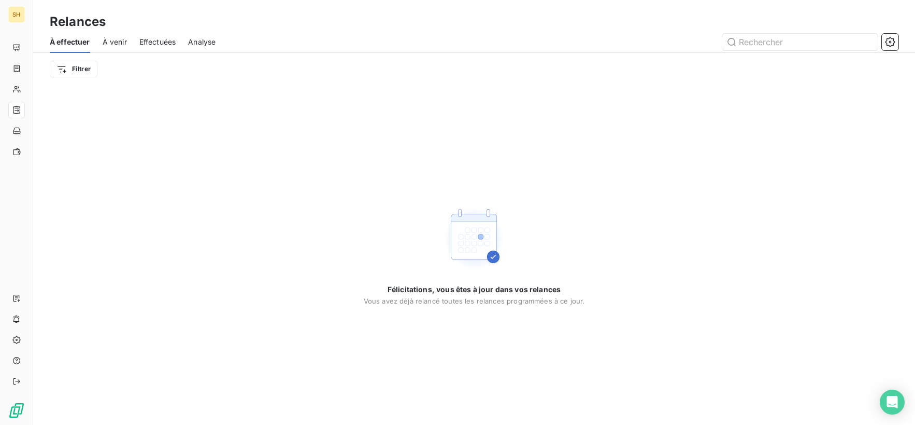
click at [149, 44] on span "Effectuées" at bounding box center [157, 42] width 37 height 10
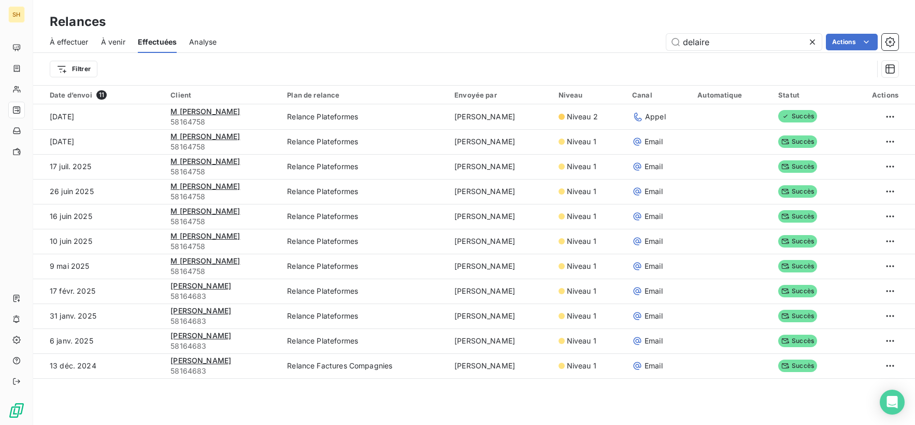
click at [813, 42] on icon at bounding box center [812, 41] width 5 height 5
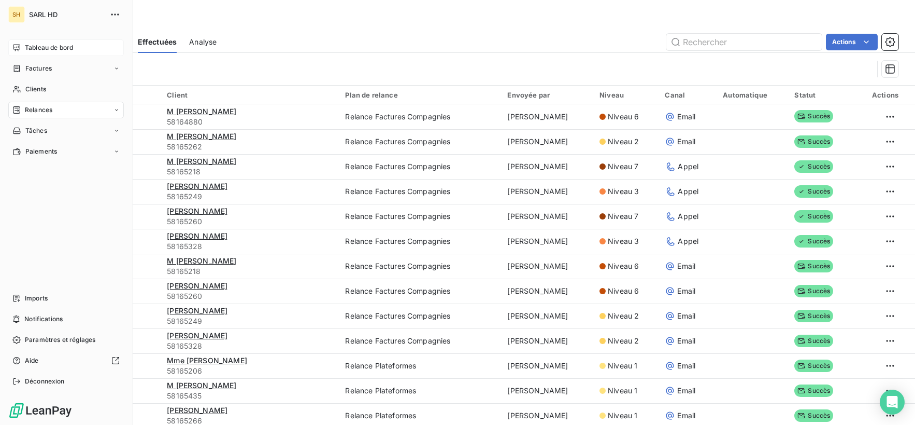
click at [15, 47] on icon at bounding box center [16, 47] width 7 height 7
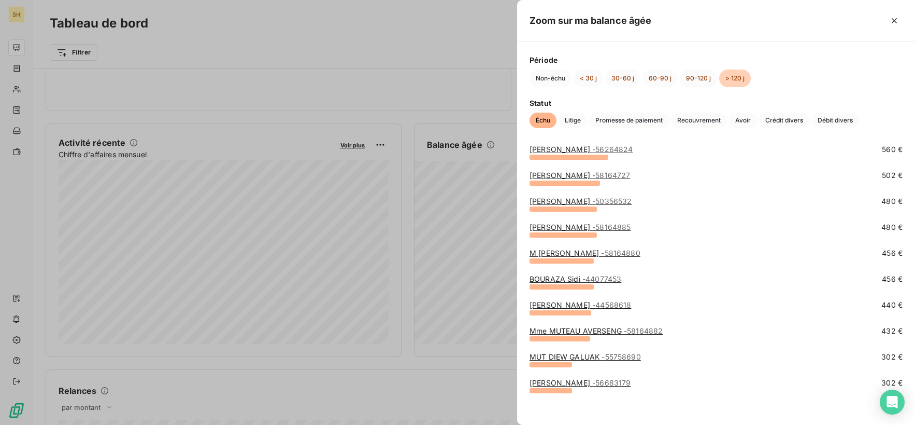
scroll to position [272, 0]
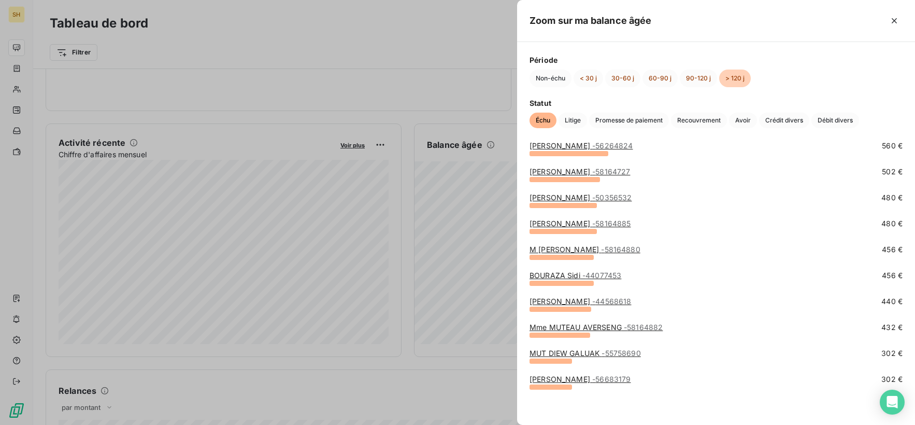
click at [575, 379] on link "[PERSON_NAME] - 56683179" at bounding box center [580, 378] width 101 height 9
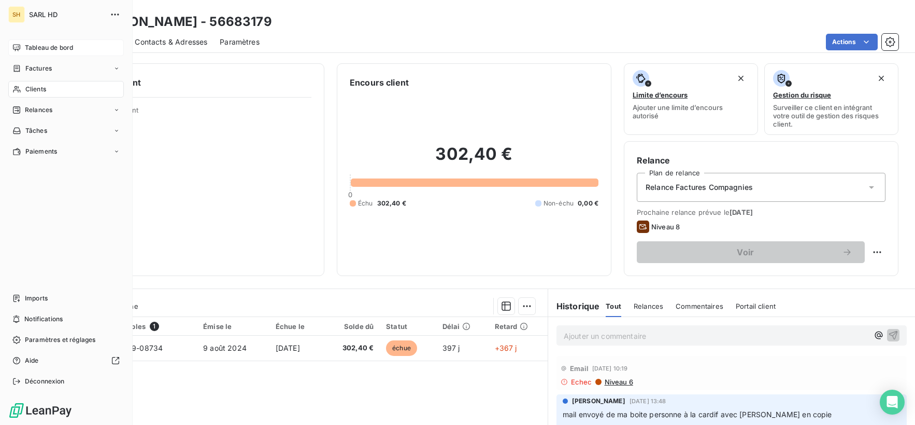
click at [36, 50] on span "Tableau de bord" at bounding box center [49, 47] width 48 height 9
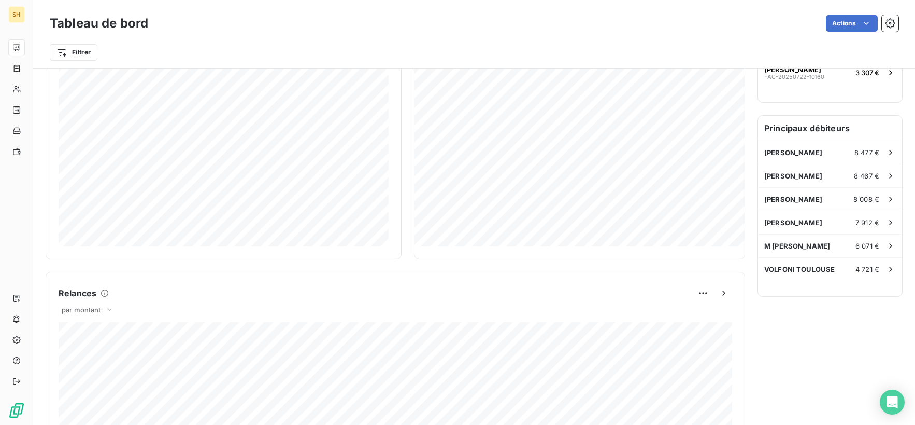
scroll to position [179, 0]
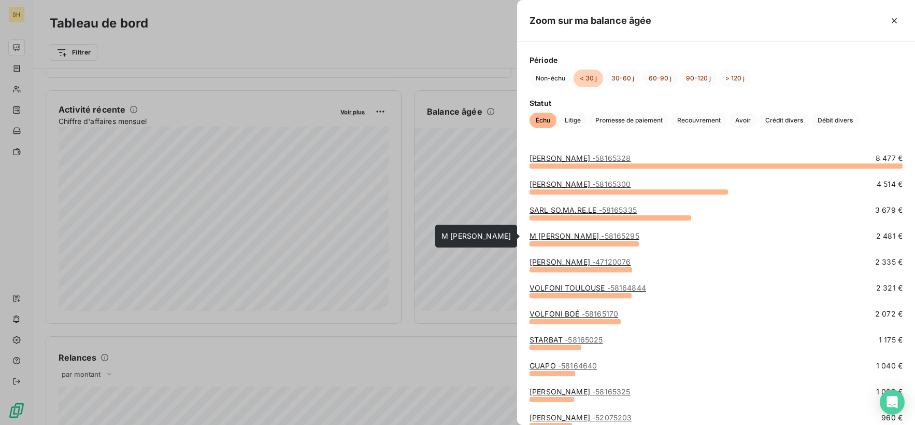
click at [572, 238] on link "M [PERSON_NAME] - 58165295" at bounding box center [585, 235] width 110 height 9
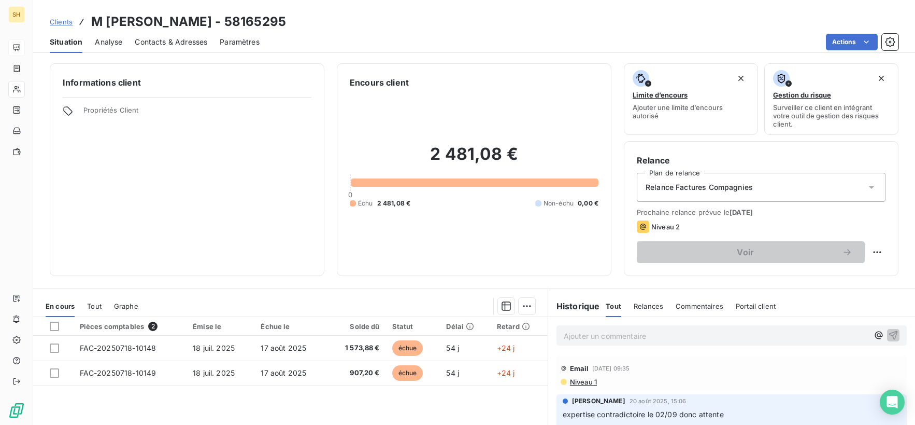
click at [580, 383] on span "Niveau 1" at bounding box center [583, 381] width 28 height 8
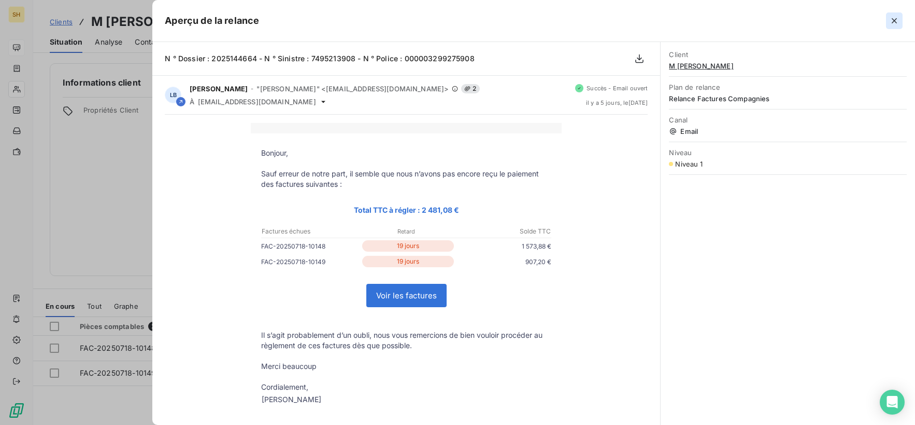
click at [891, 18] on icon "button" at bounding box center [894, 21] width 10 height 10
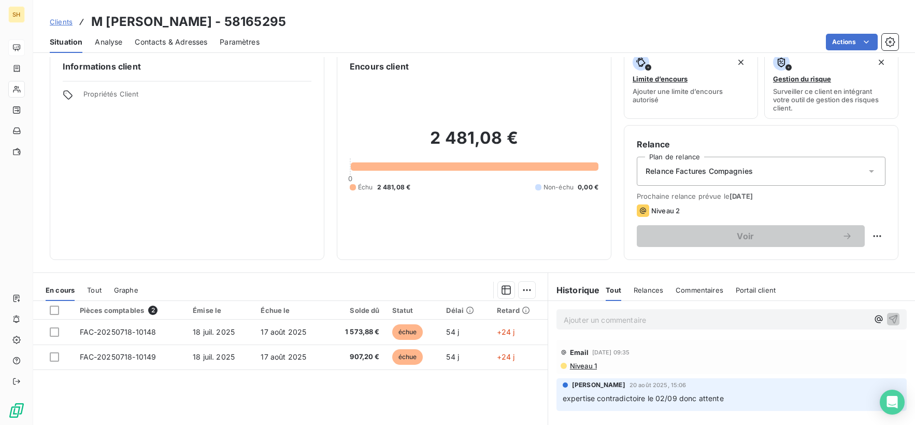
scroll to position [19, 0]
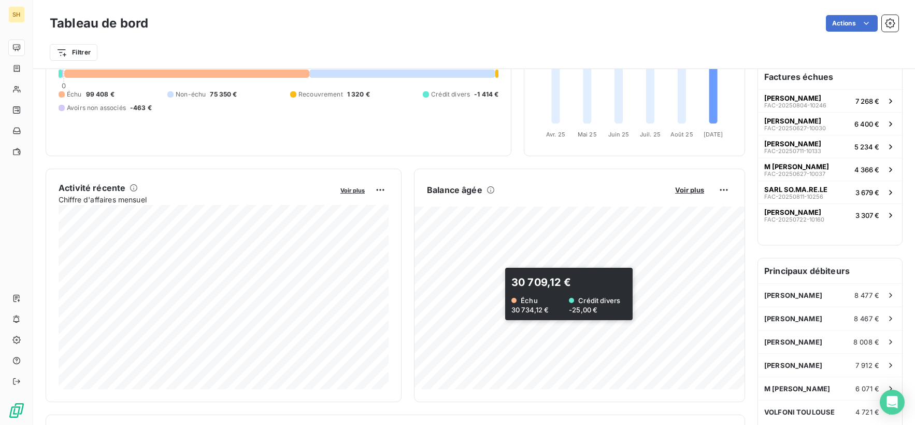
scroll to position [102, 0]
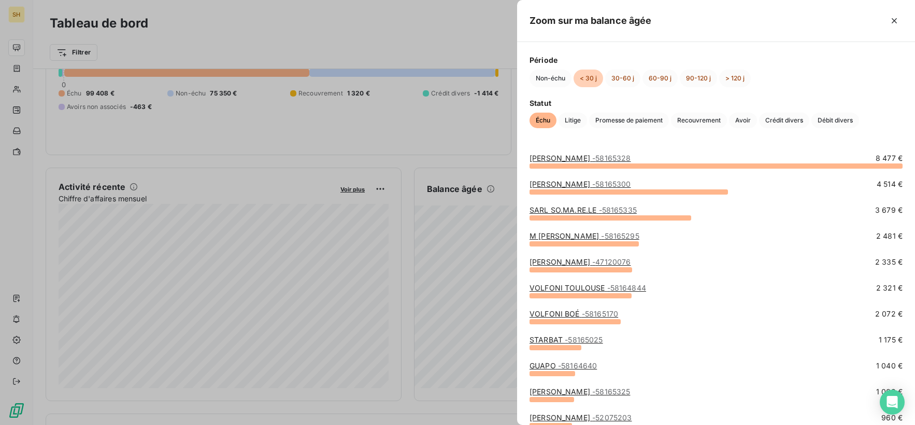
click at [576, 263] on link "[PERSON_NAME] - 47120076" at bounding box center [580, 261] width 101 height 9
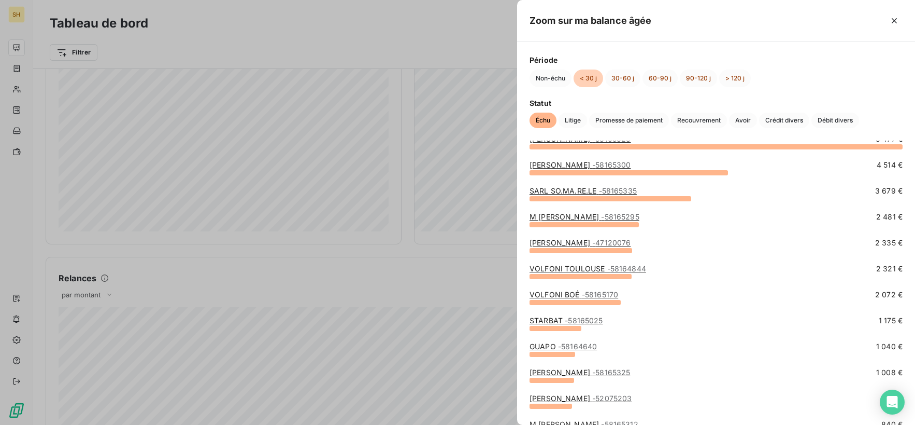
scroll to position [22, 0]
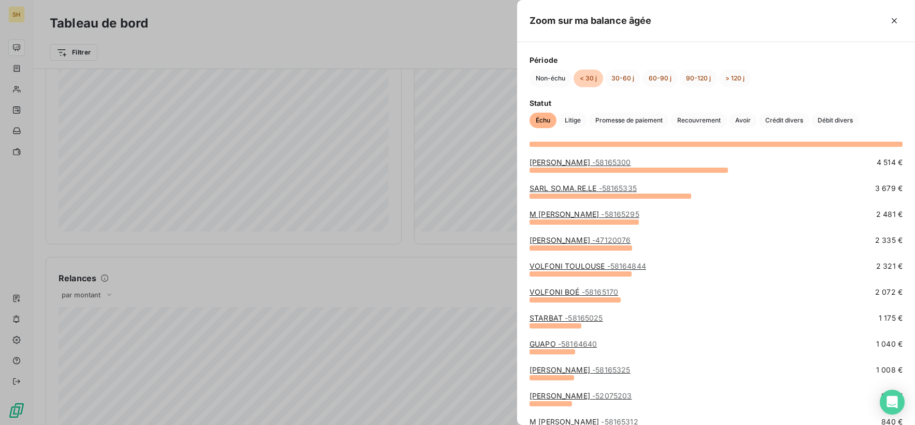
click at [583, 238] on link "[PERSON_NAME] - 47120076" at bounding box center [580, 239] width 101 height 9
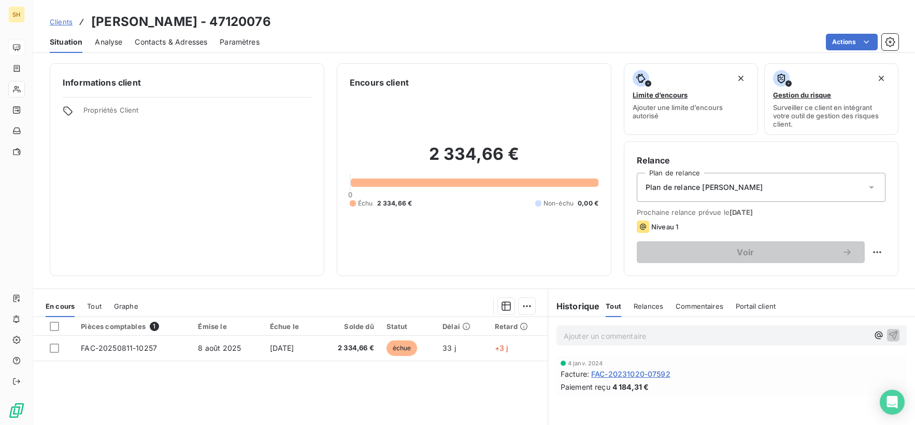
click at [177, 47] on span "Contacts & Adresses" at bounding box center [171, 42] width 73 height 10
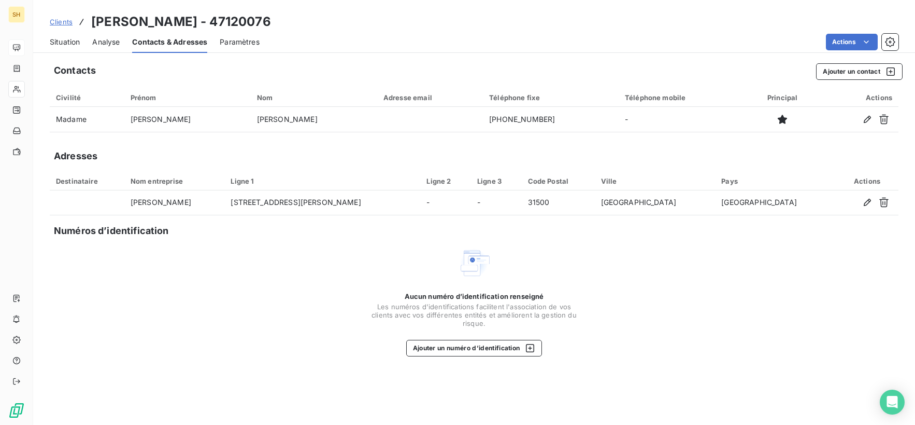
click at [57, 39] on span "Situation" at bounding box center [65, 42] width 30 height 10
